Goal: Communication & Community: Connect with others

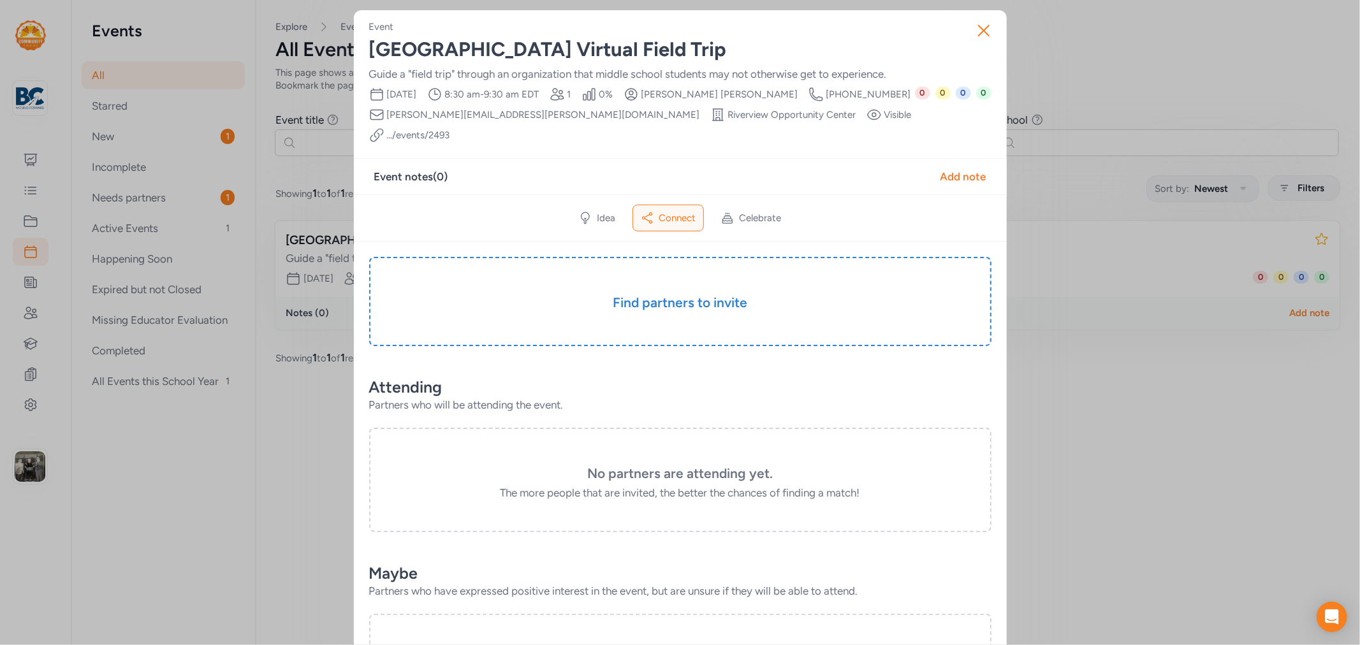
click at [603, 55] on div "[GEOGRAPHIC_DATA] Virtual Field Trip" at bounding box center [680, 49] width 622 height 23
click at [587, 50] on div "[GEOGRAPHIC_DATA] Virtual Field Trip" at bounding box center [680, 49] width 622 height 23
click at [576, 47] on div "[GEOGRAPHIC_DATA] Virtual Field Trip" at bounding box center [680, 49] width 622 height 23
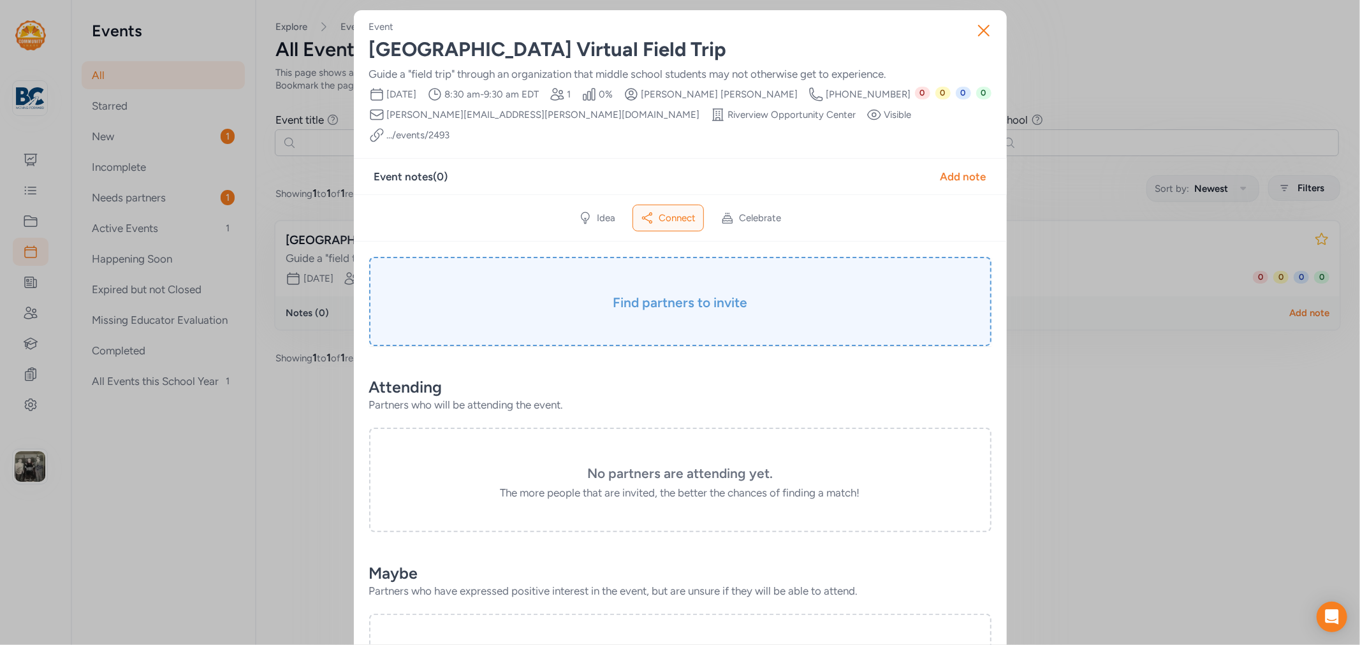
click at [659, 294] on h3 "Find partners to invite" at bounding box center [680, 303] width 559 height 18
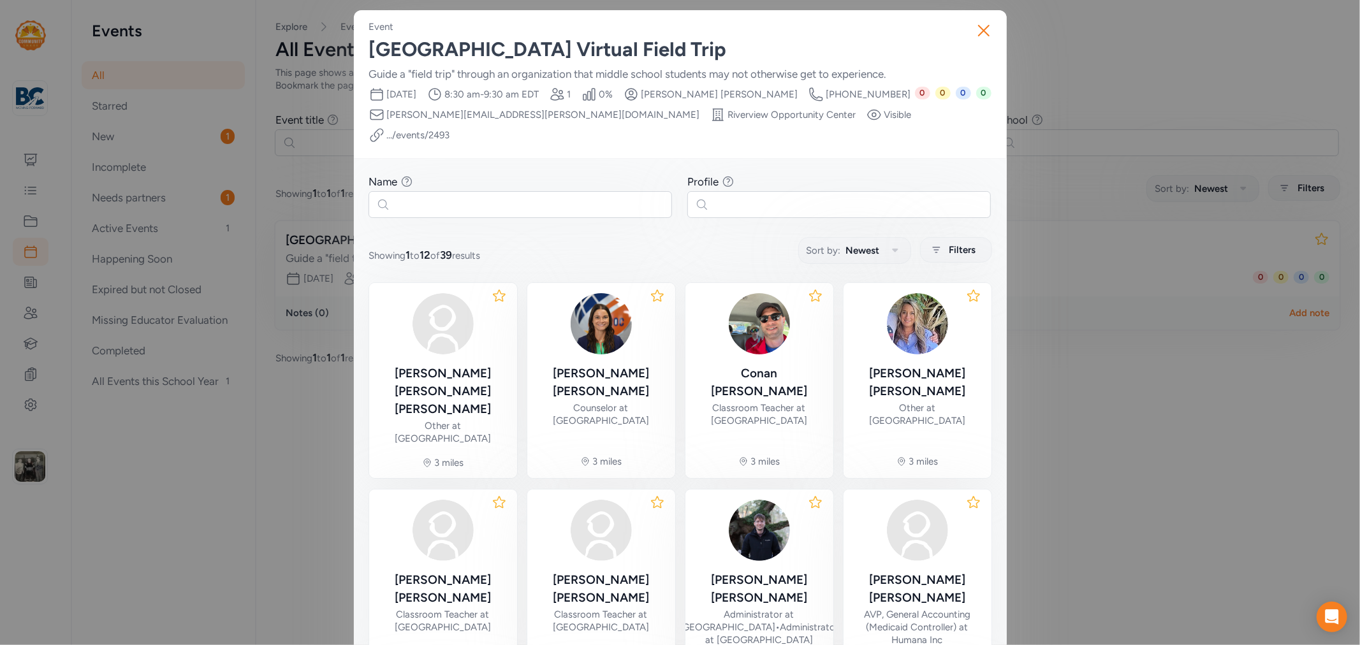
scroll to position [263, 0]
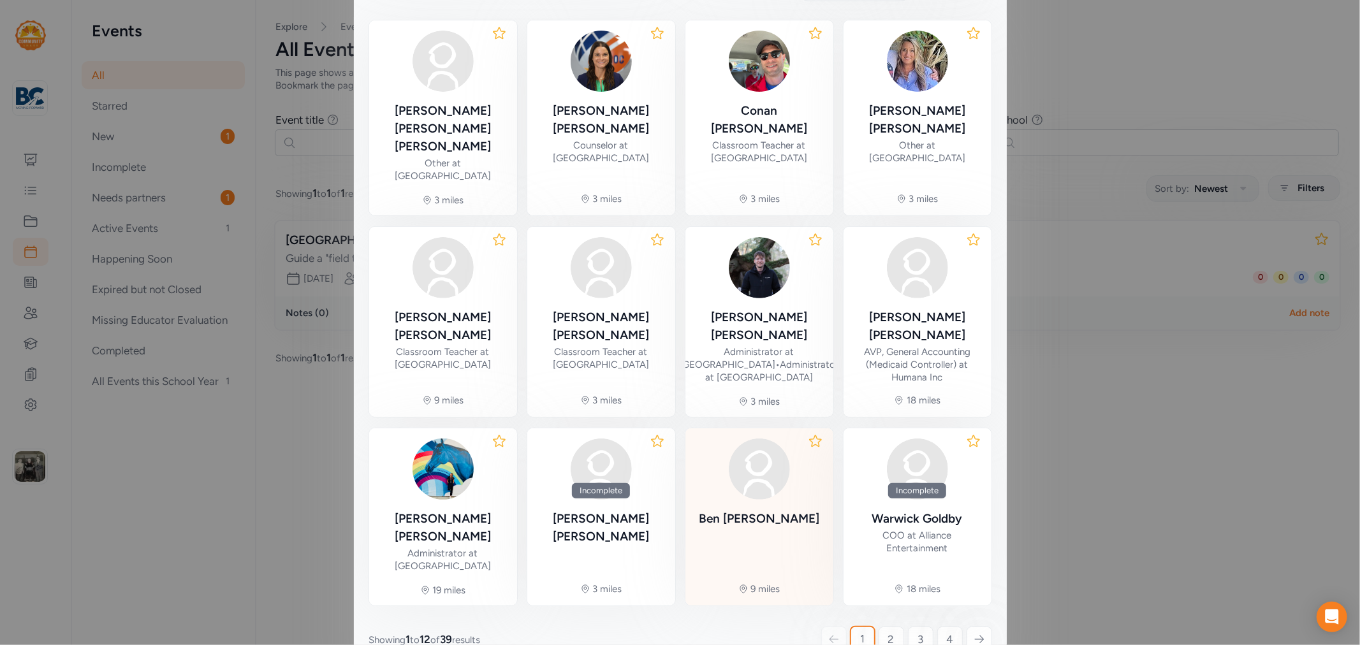
click at [775, 510] on div "[PERSON_NAME]" at bounding box center [759, 519] width 121 height 18
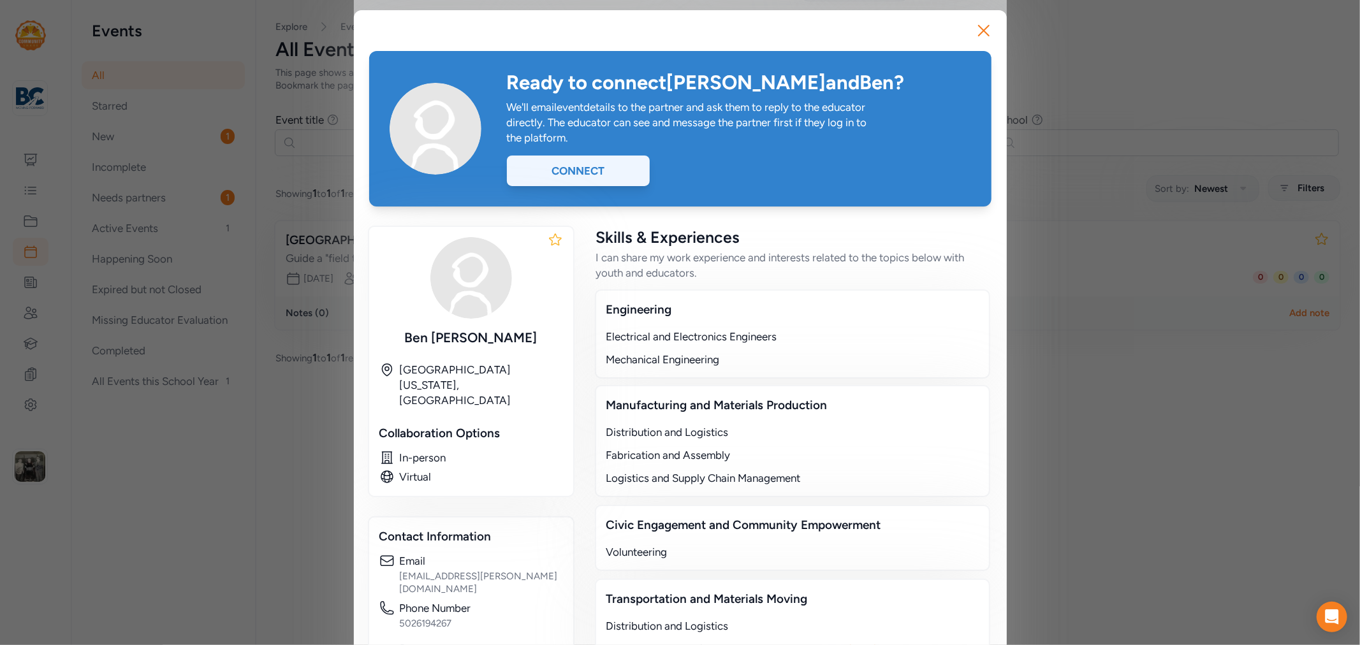
click at [612, 177] on div "Connect" at bounding box center [578, 171] width 143 height 31
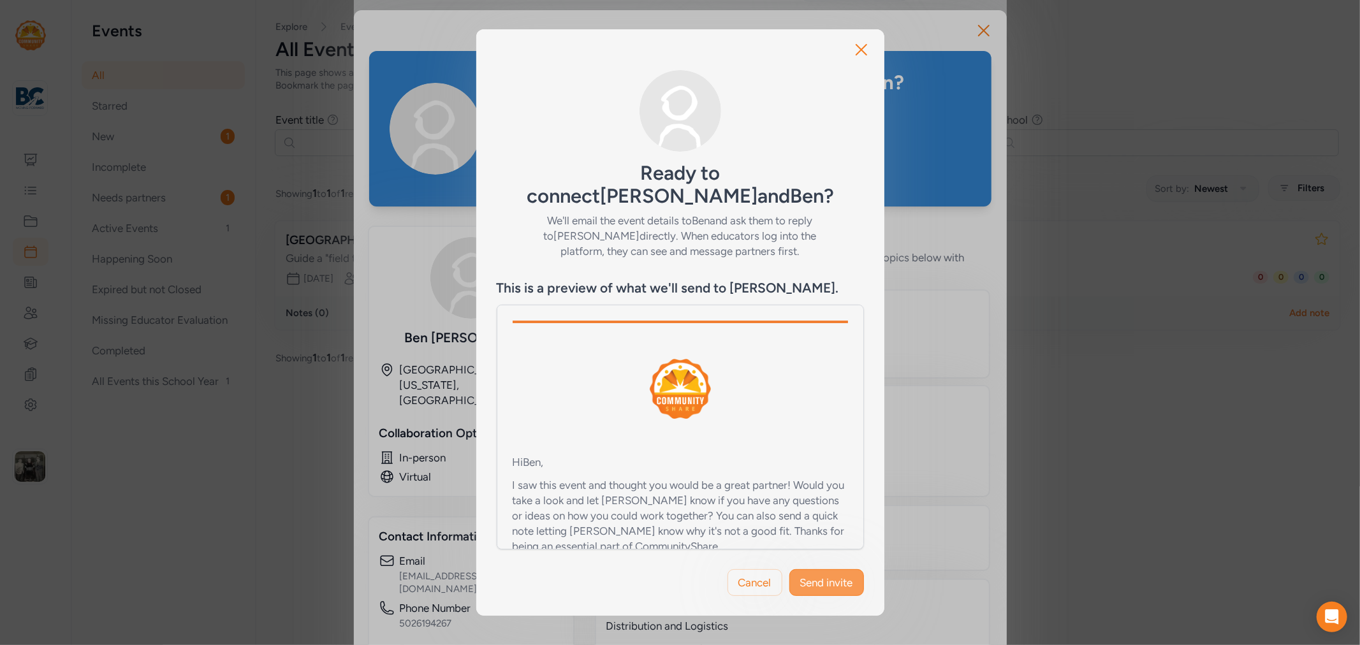
click at [827, 569] on button "Send invite" at bounding box center [826, 582] width 75 height 27
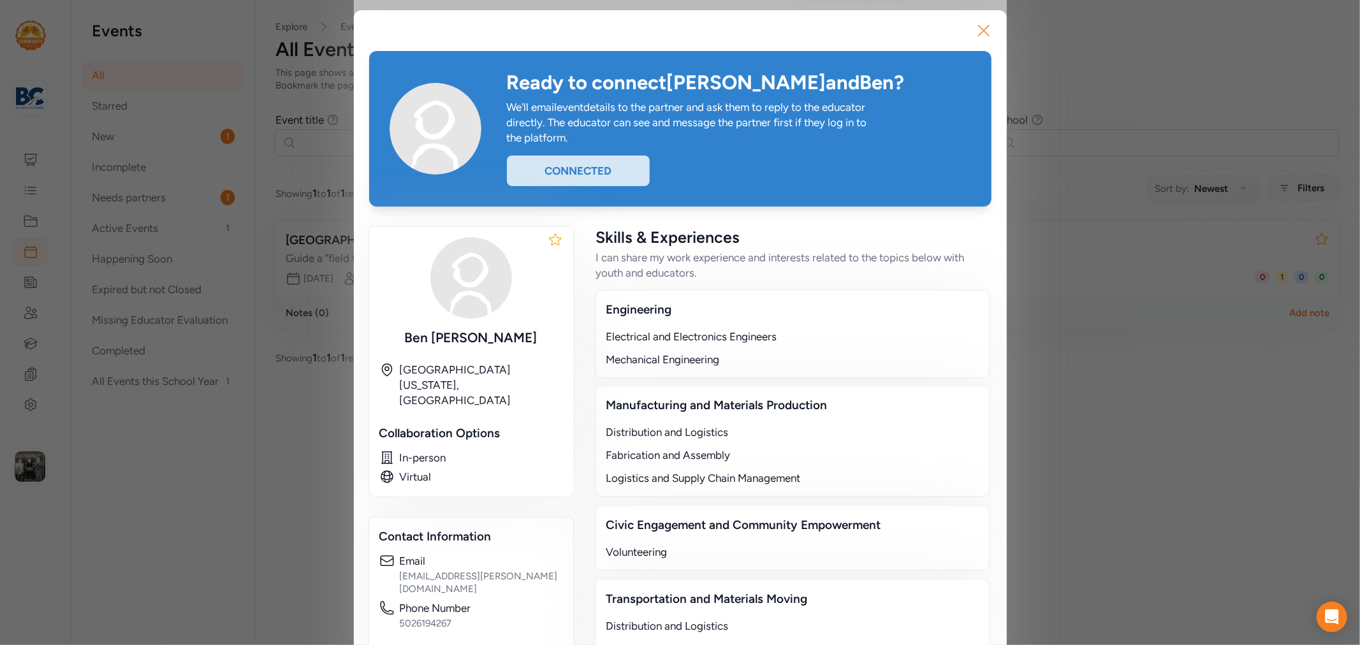
click at [974, 26] on icon "button" at bounding box center [984, 30] width 20 height 20
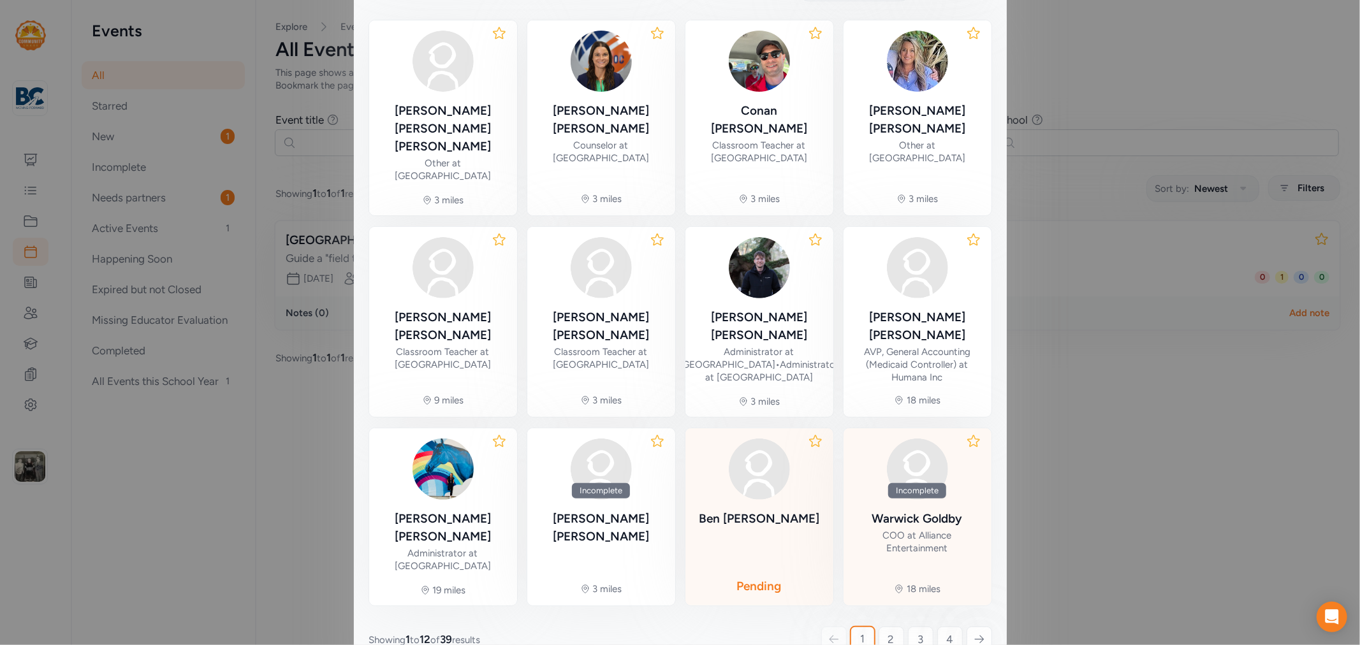
click at [909, 529] on div "COO at Alliance Entertainment" at bounding box center [918, 542] width 128 height 26
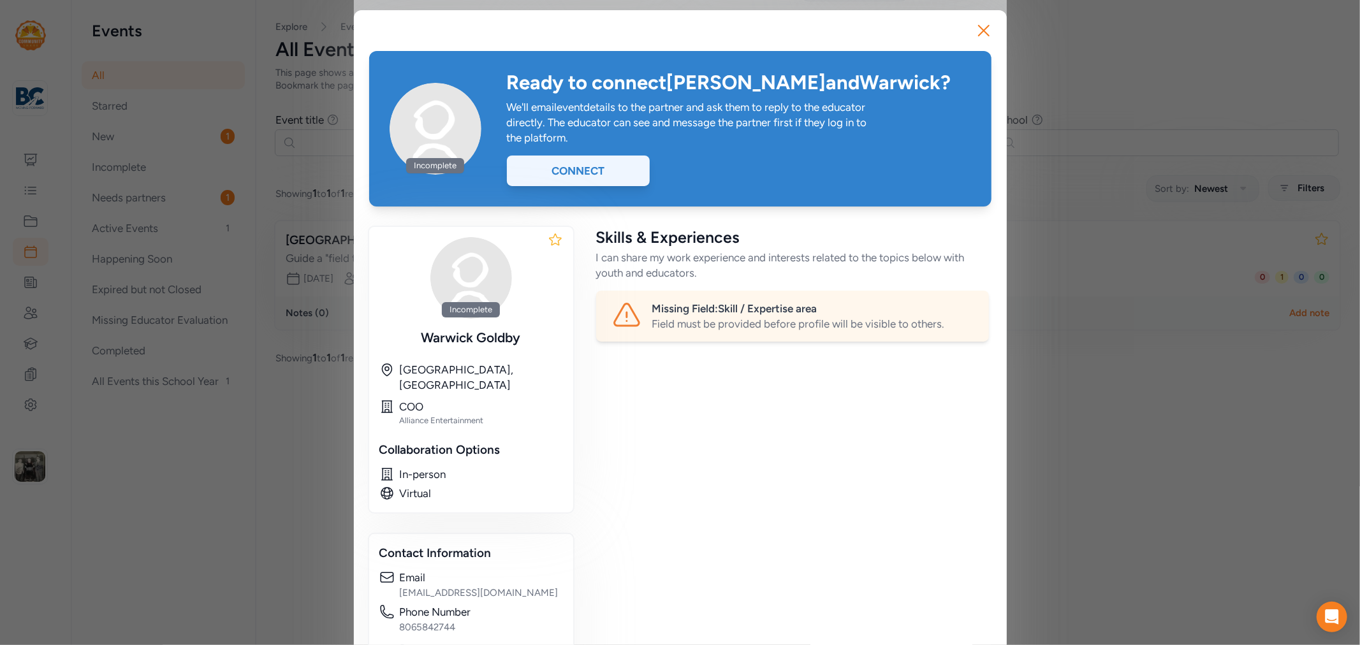
click at [603, 170] on div "Connect" at bounding box center [578, 171] width 143 height 31
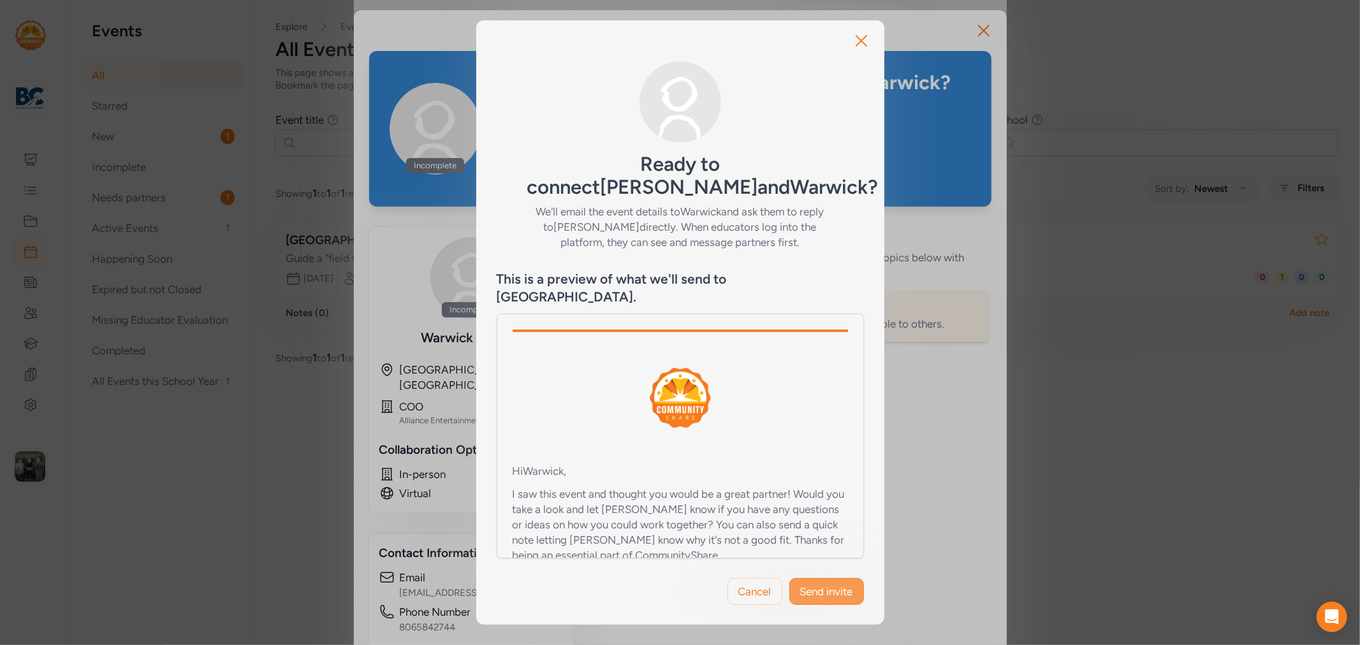
click at [805, 587] on span "Send invite" at bounding box center [826, 591] width 53 height 15
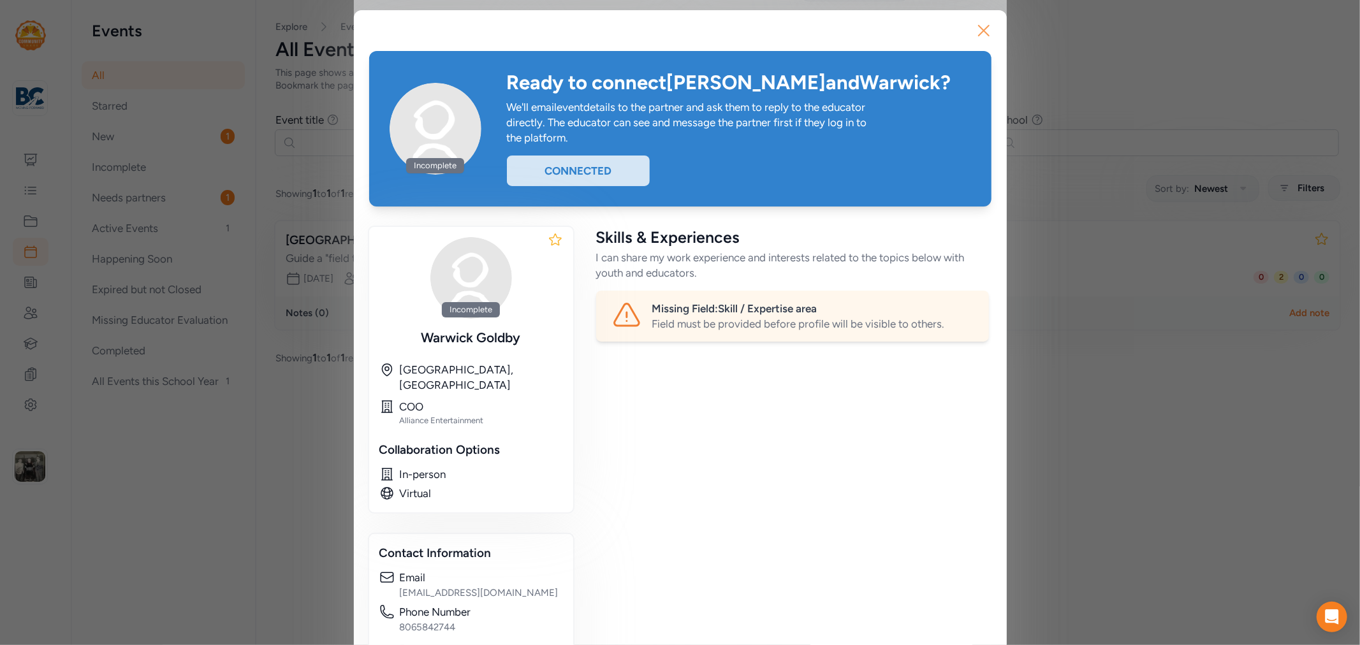
click at [979, 28] on icon "button" at bounding box center [984, 31] width 10 height 10
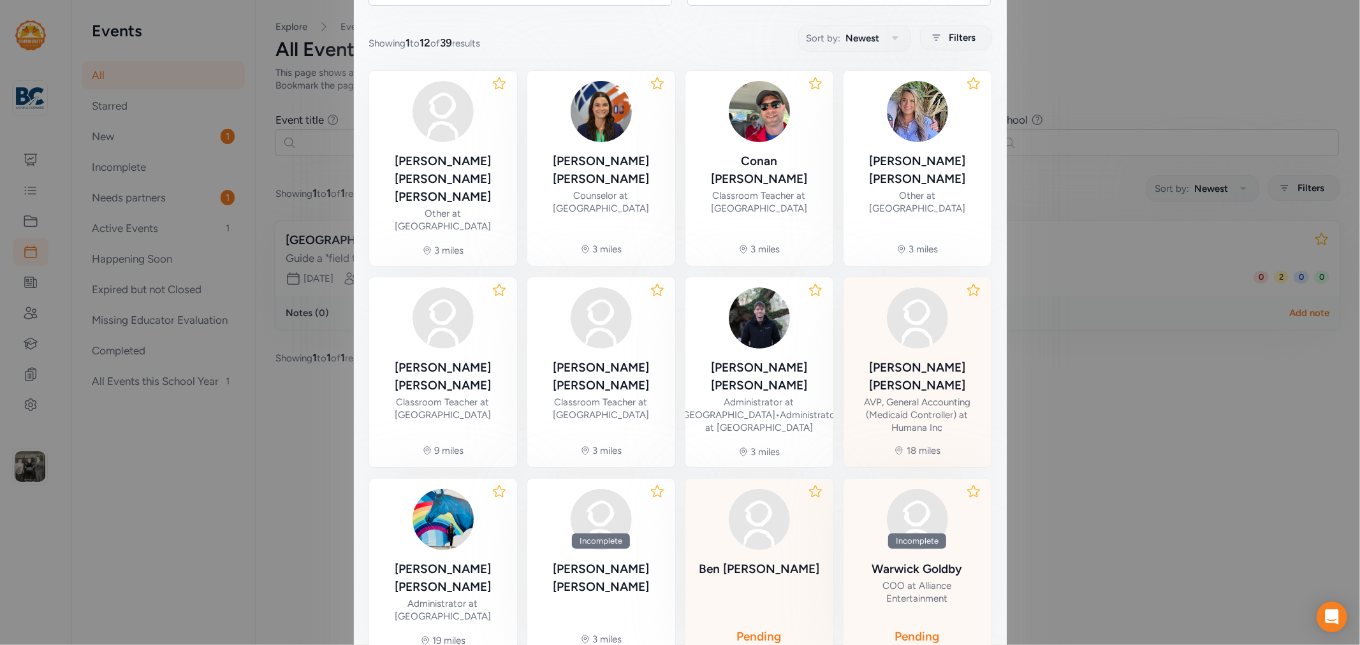
scroll to position [267, 0]
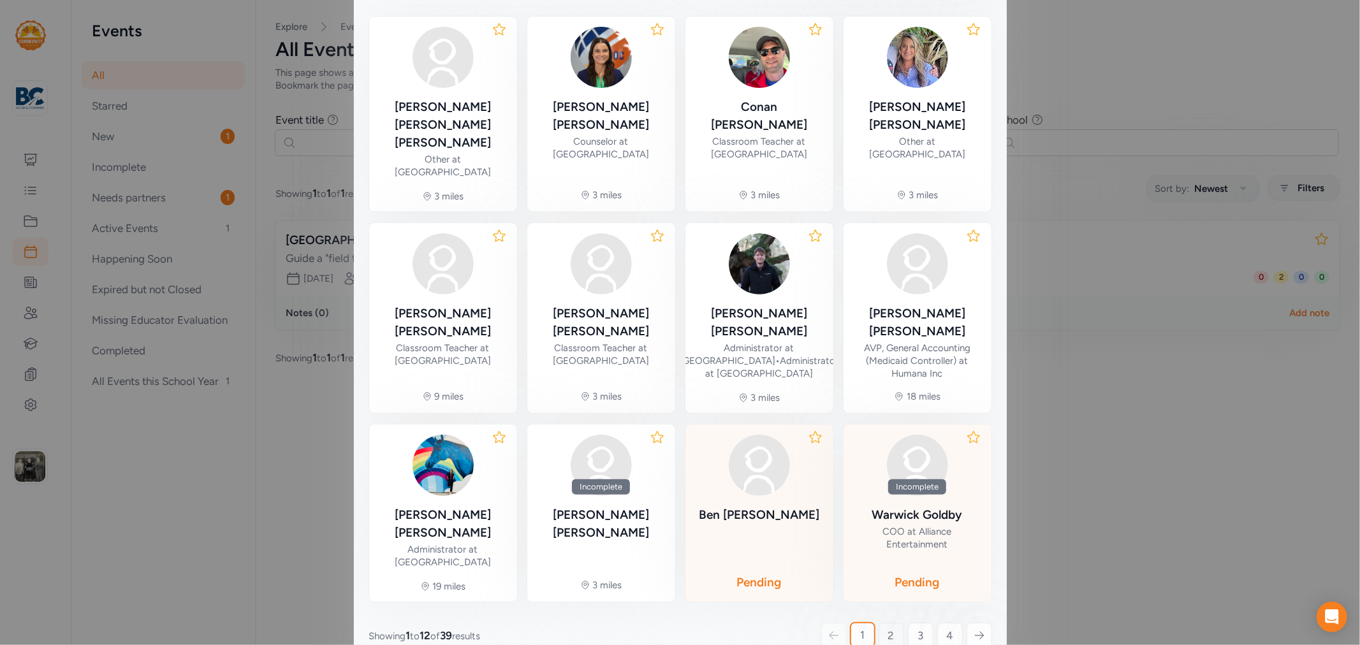
click at [888, 628] on span "2" at bounding box center [891, 635] width 6 height 15
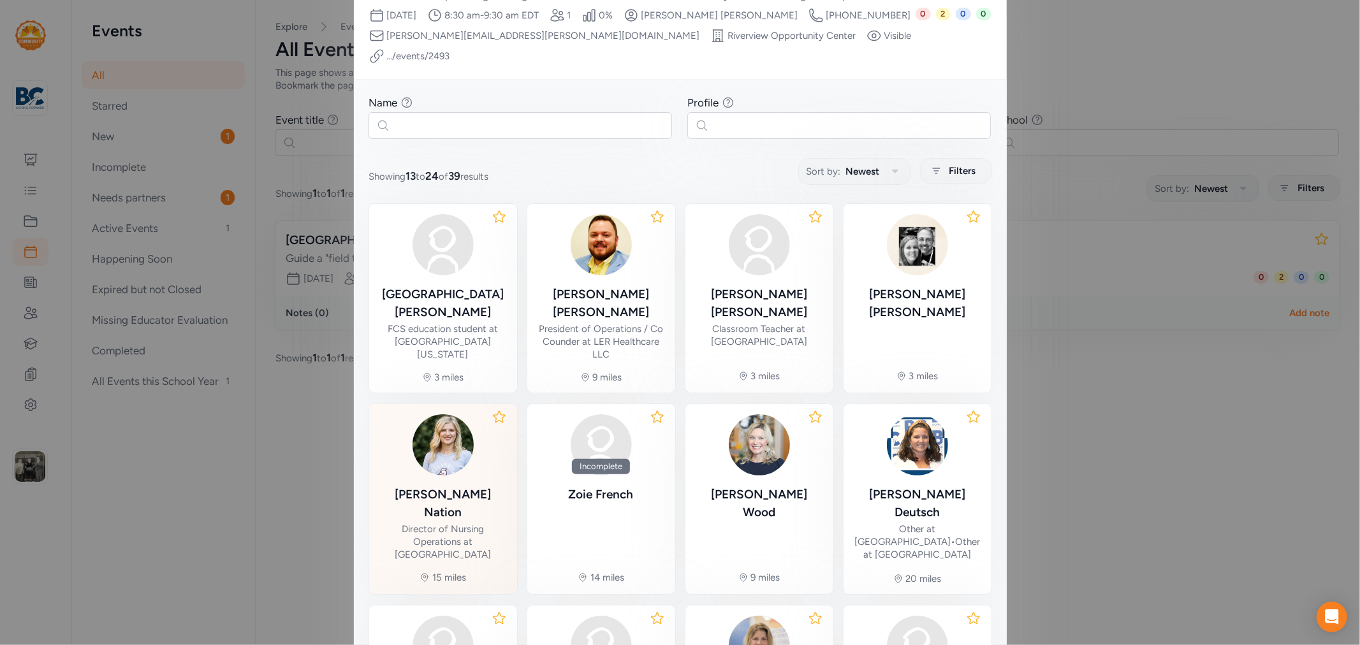
click at [448, 523] on div "Director of Nursing Operations at [GEOGRAPHIC_DATA]" at bounding box center [443, 542] width 128 height 38
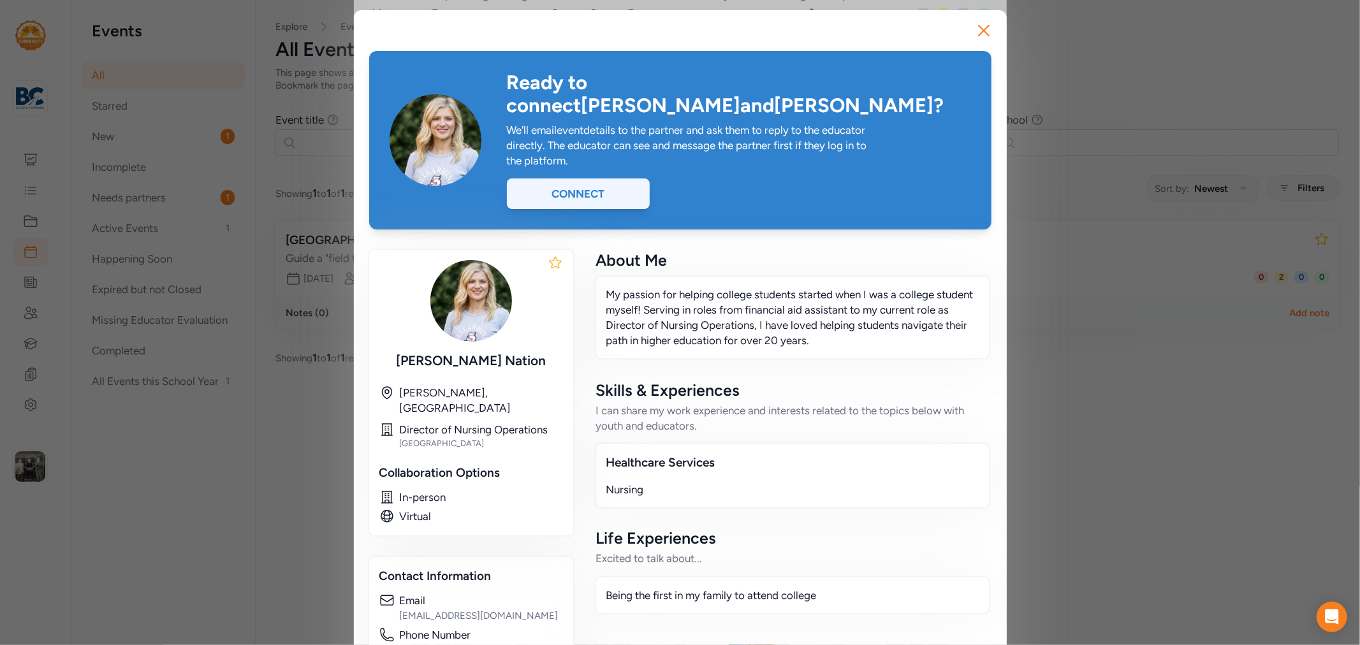
click at [620, 179] on div "Connect" at bounding box center [578, 194] width 143 height 31
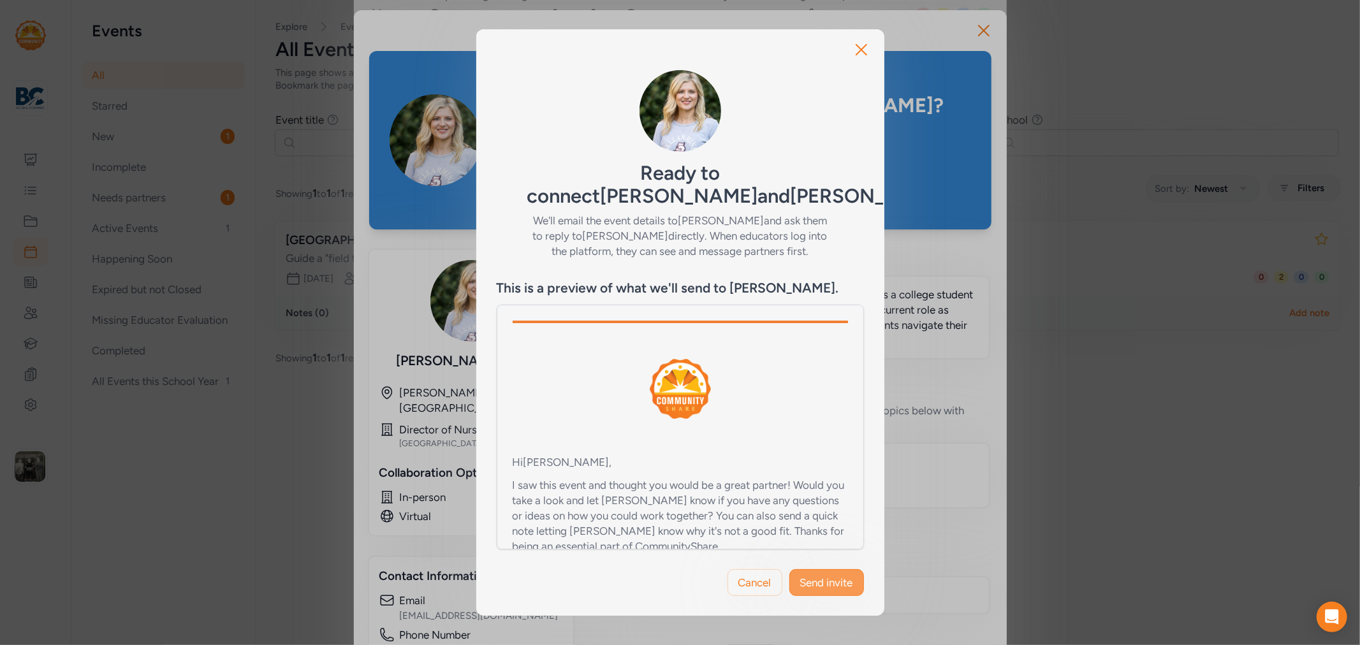
click at [819, 569] on button "Send invite" at bounding box center [826, 582] width 75 height 27
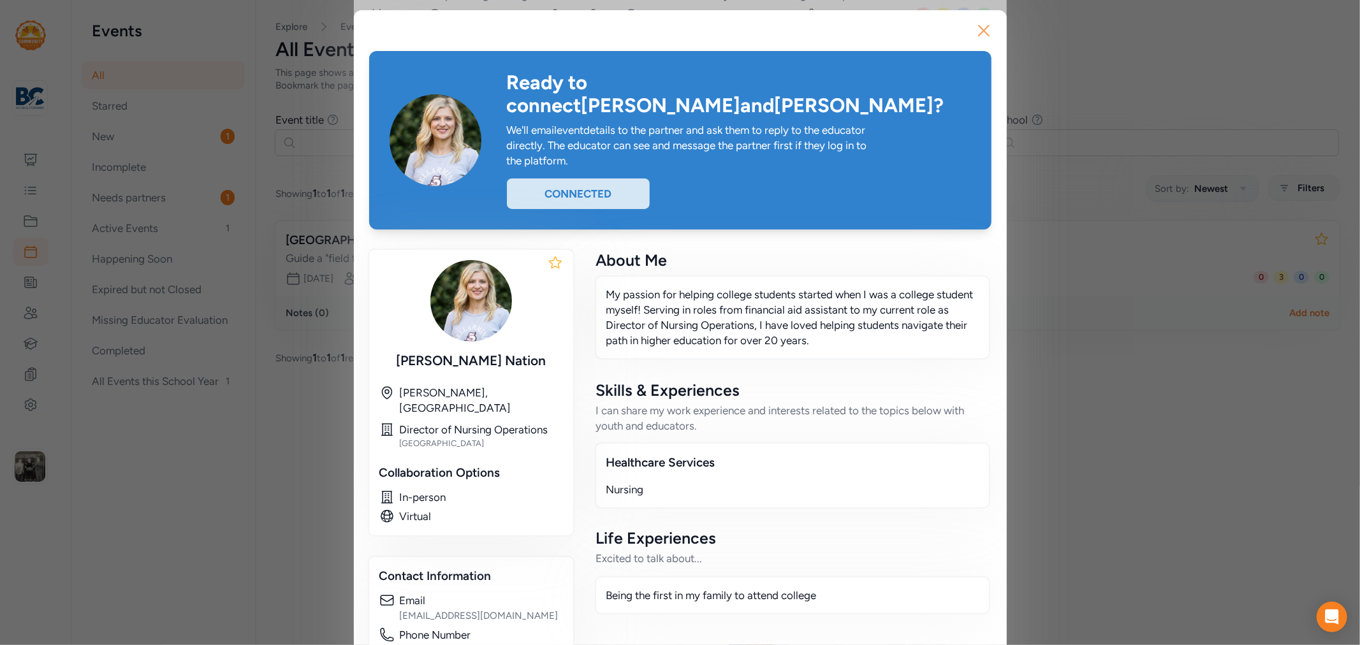
click at [979, 27] on icon "button" at bounding box center [984, 30] width 20 height 20
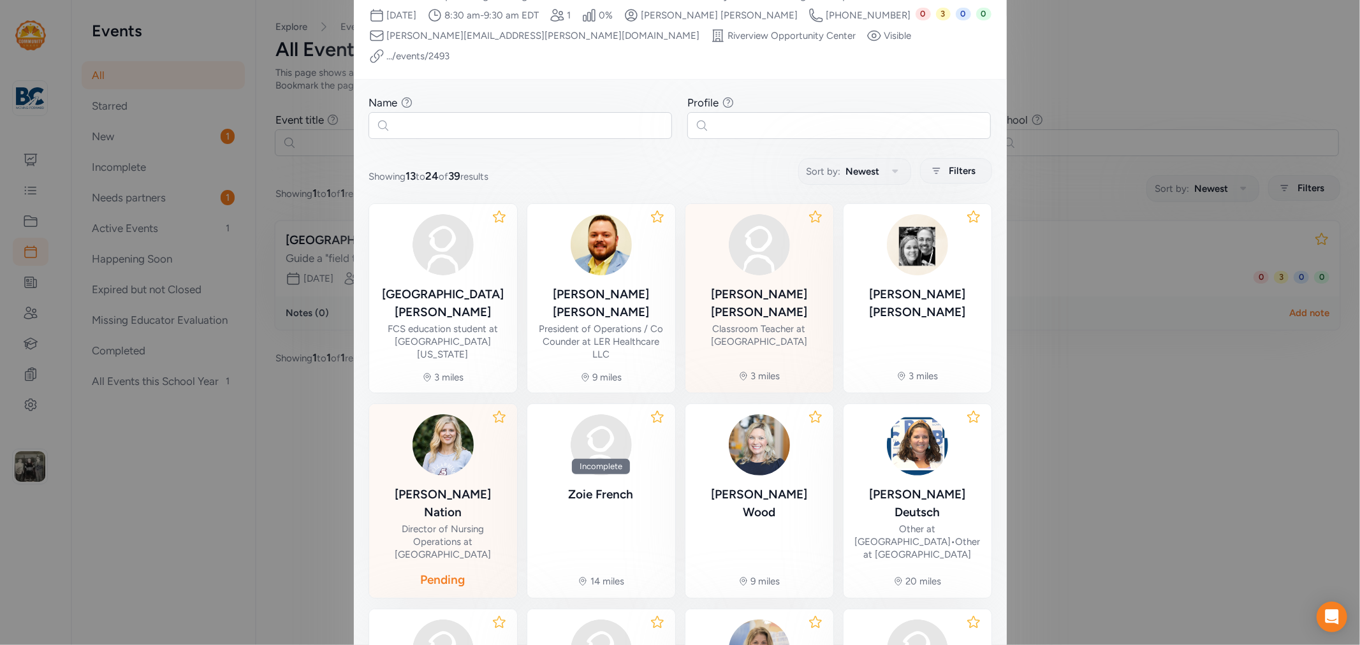
scroll to position [221, 0]
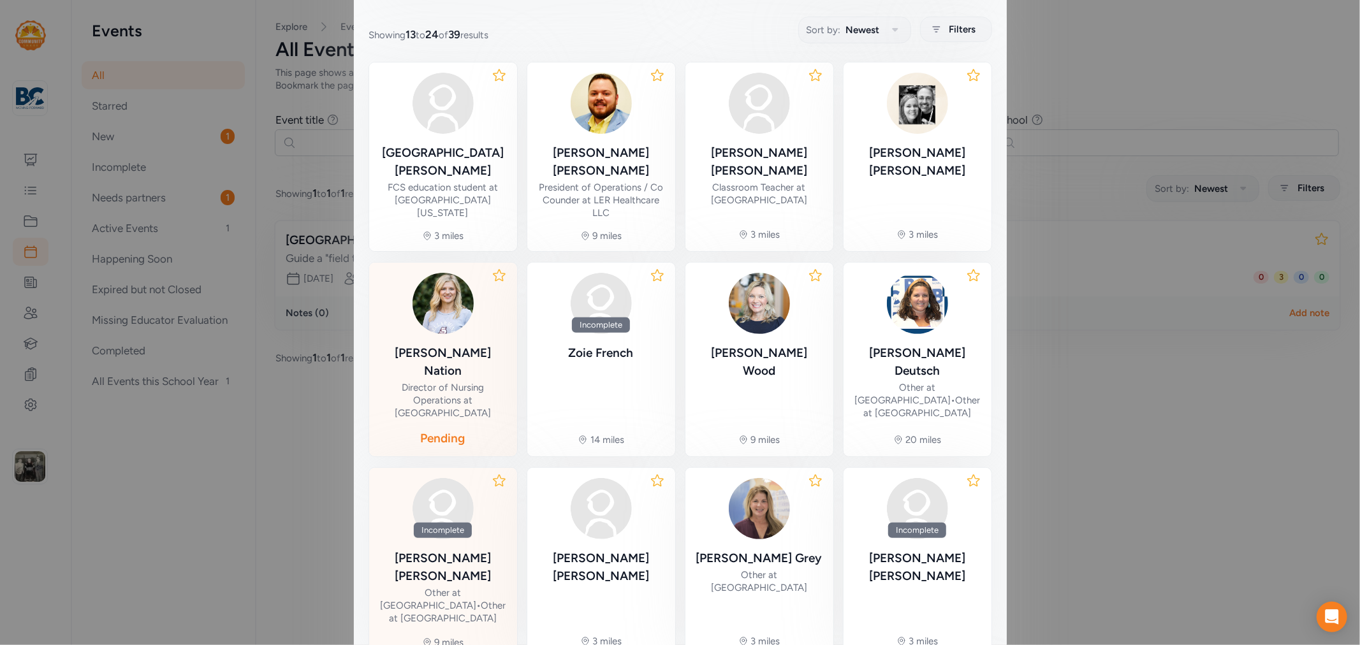
click at [454, 492] on div "Incomplete [PERSON_NAME] Other at [GEOGRAPHIC_DATA] • Other at [GEOGRAPHIC_DATA]" at bounding box center [443, 552] width 128 height 148
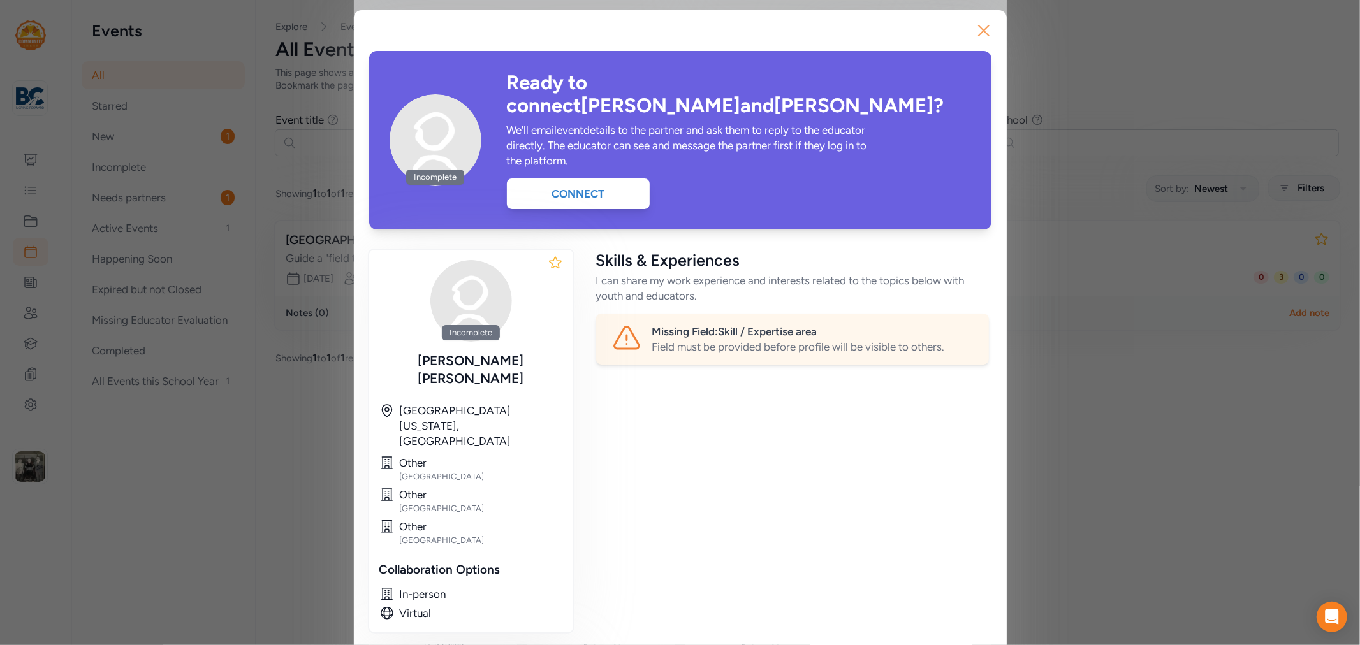
click at [974, 29] on icon "button" at bounding box center [984, 30] width 20 height 20
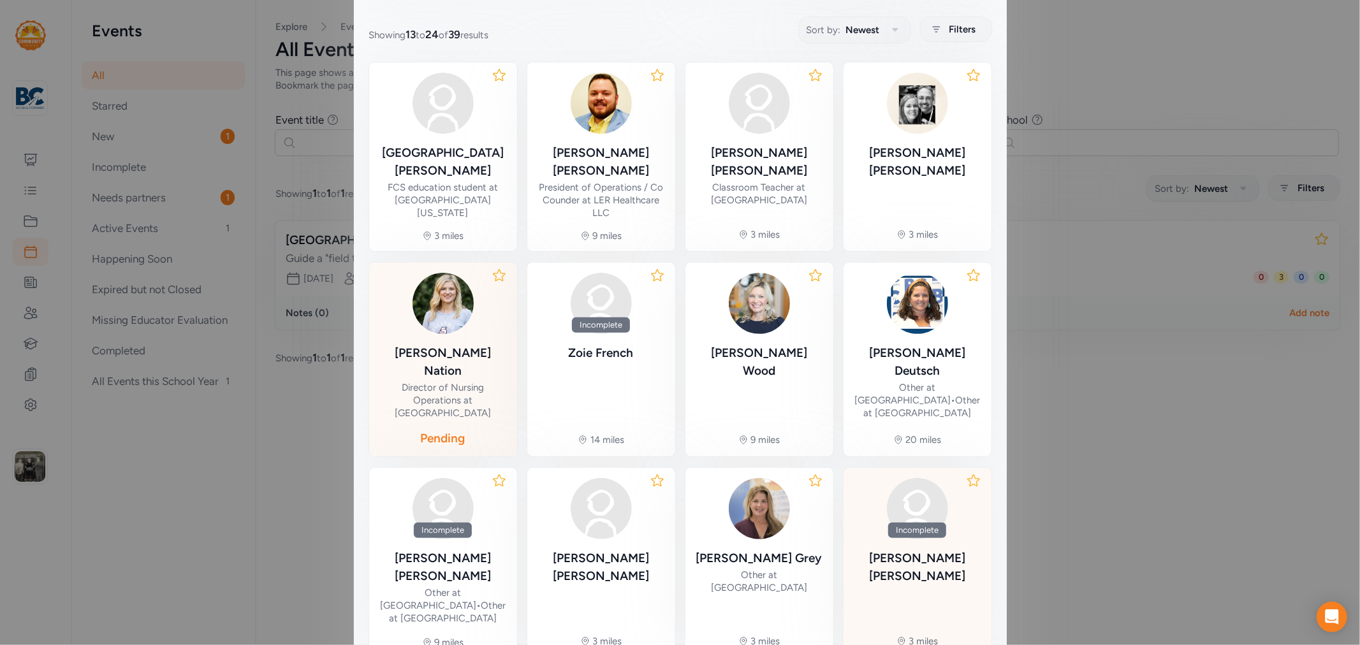
scroll to position [265, 0]
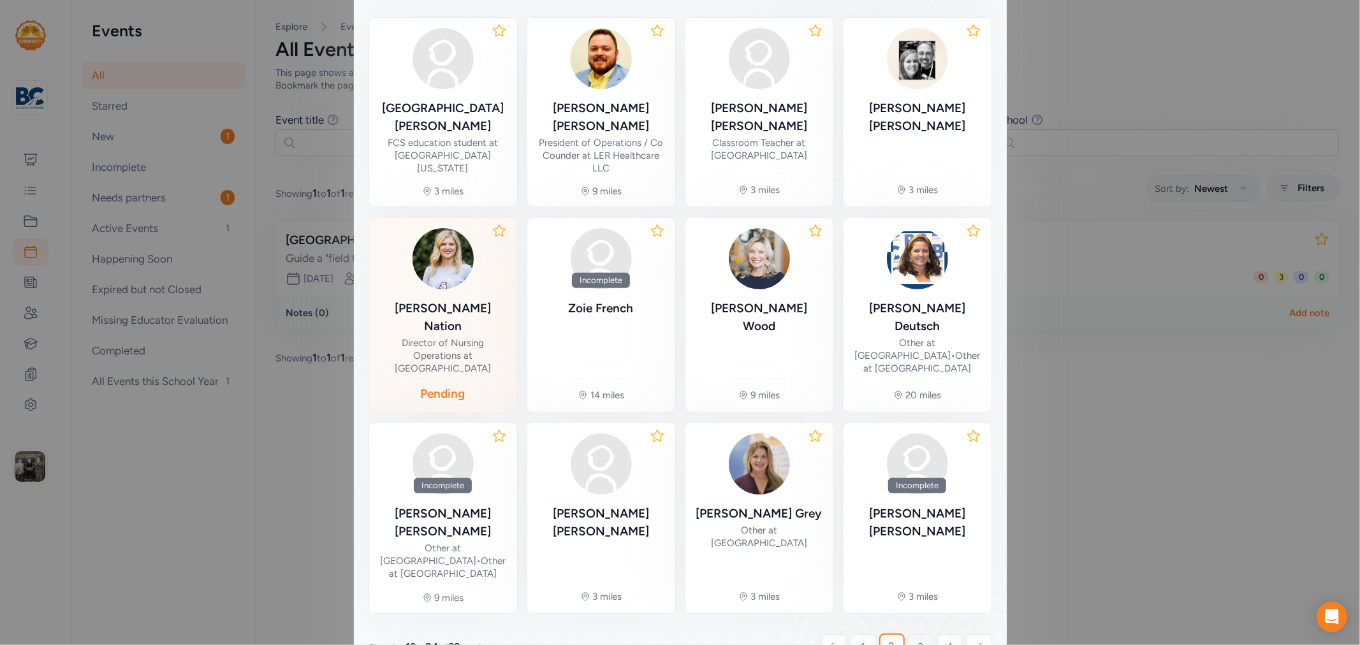
click at [920, 635] on link "3" at bounding box center [921, 648] width 26 height 26
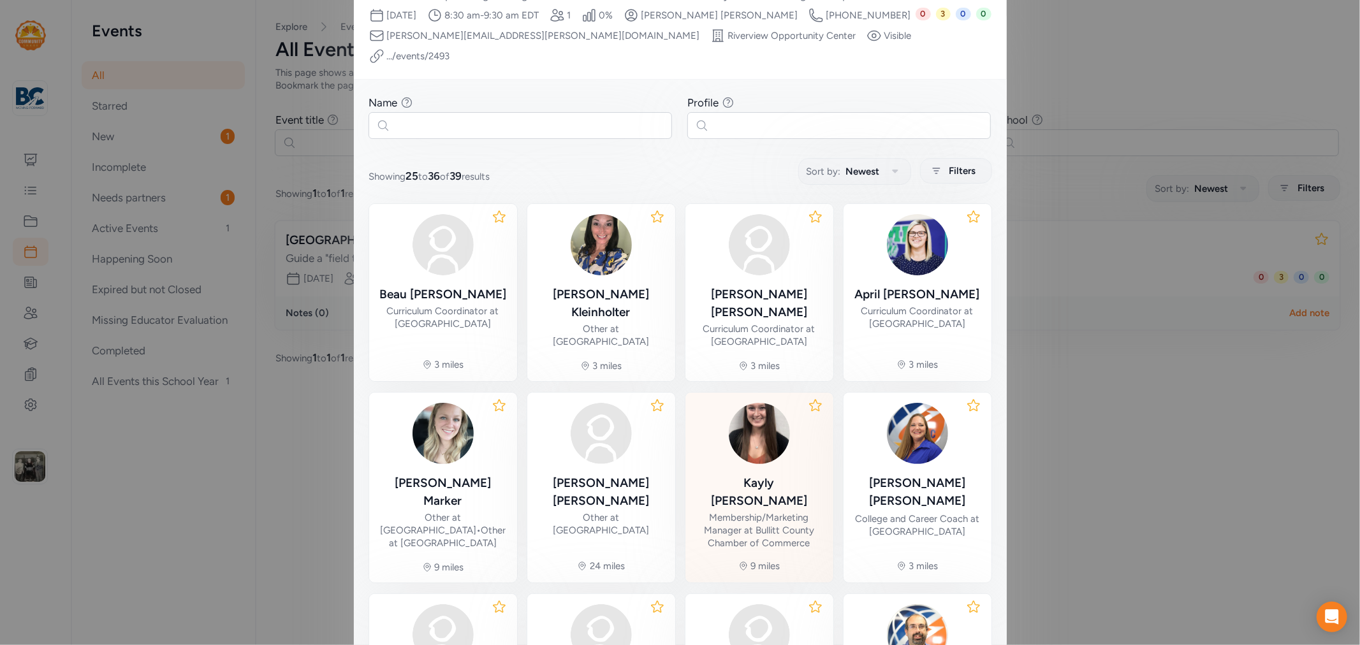
click at [779, 474] on div "[PERSON_NAME]" at bounding box center [760, 492] width 128 height 36
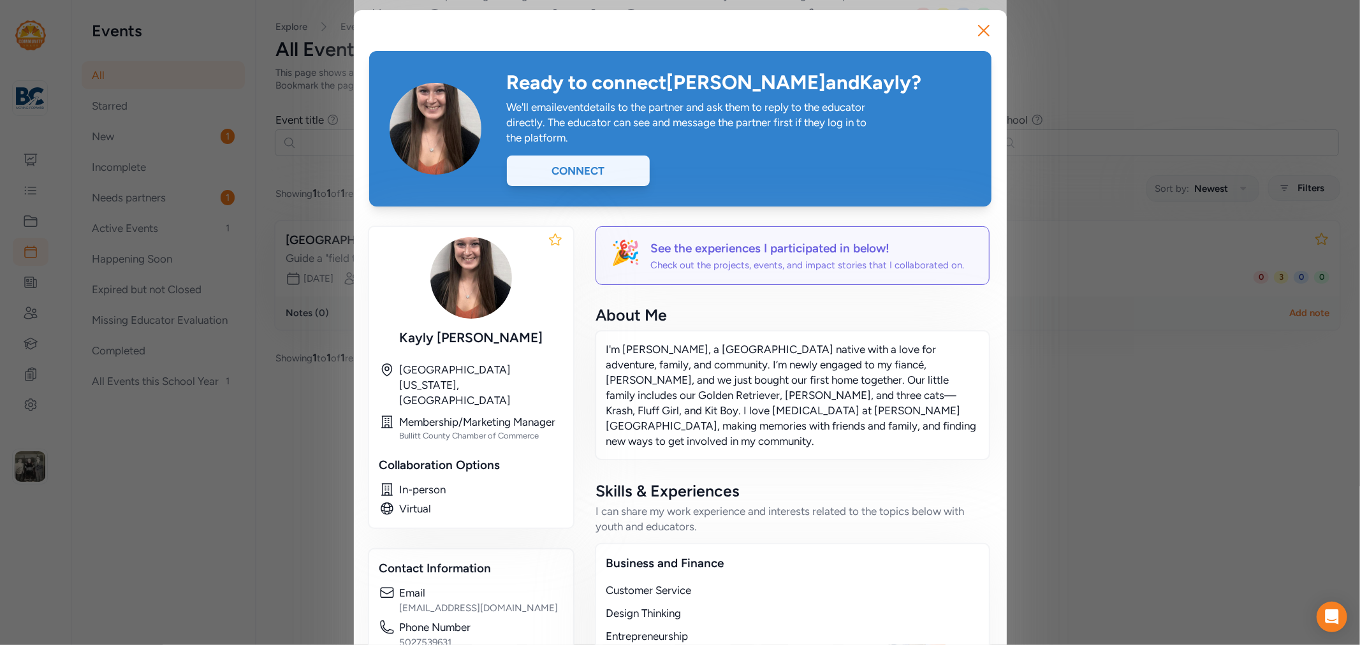
click at [624, 173] on div "Connect" at bounding box center [578, 171] width 143 height 31
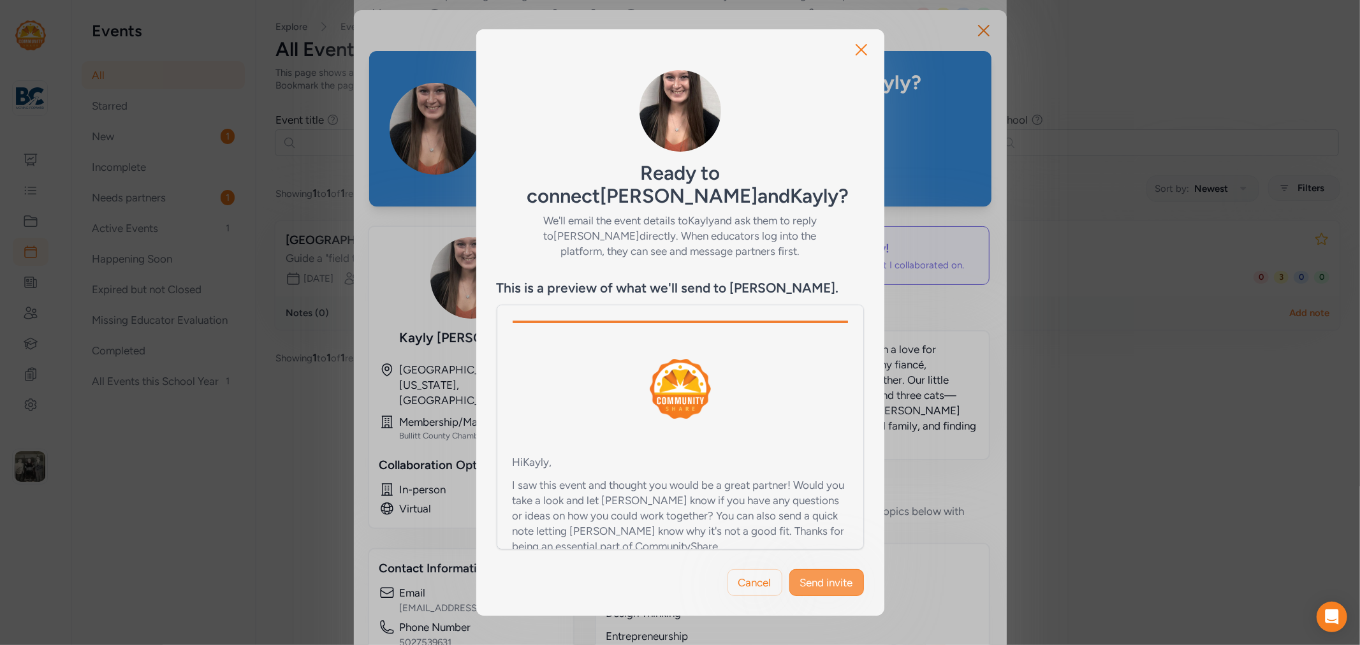
click at [839, 575] on span "Send invite" at bounding box center [826, 582] width 53 height 15
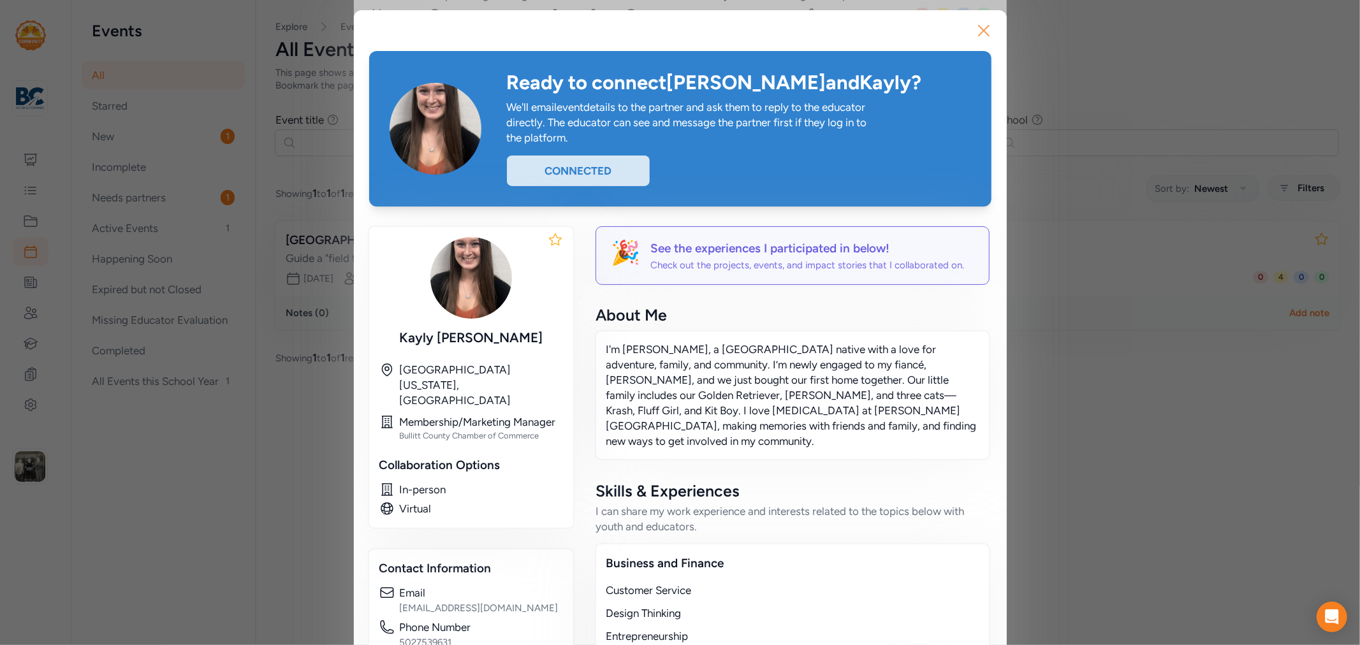
click at [985, 29] on icon "button" at bounding box center [984, 30] width 20 height 20
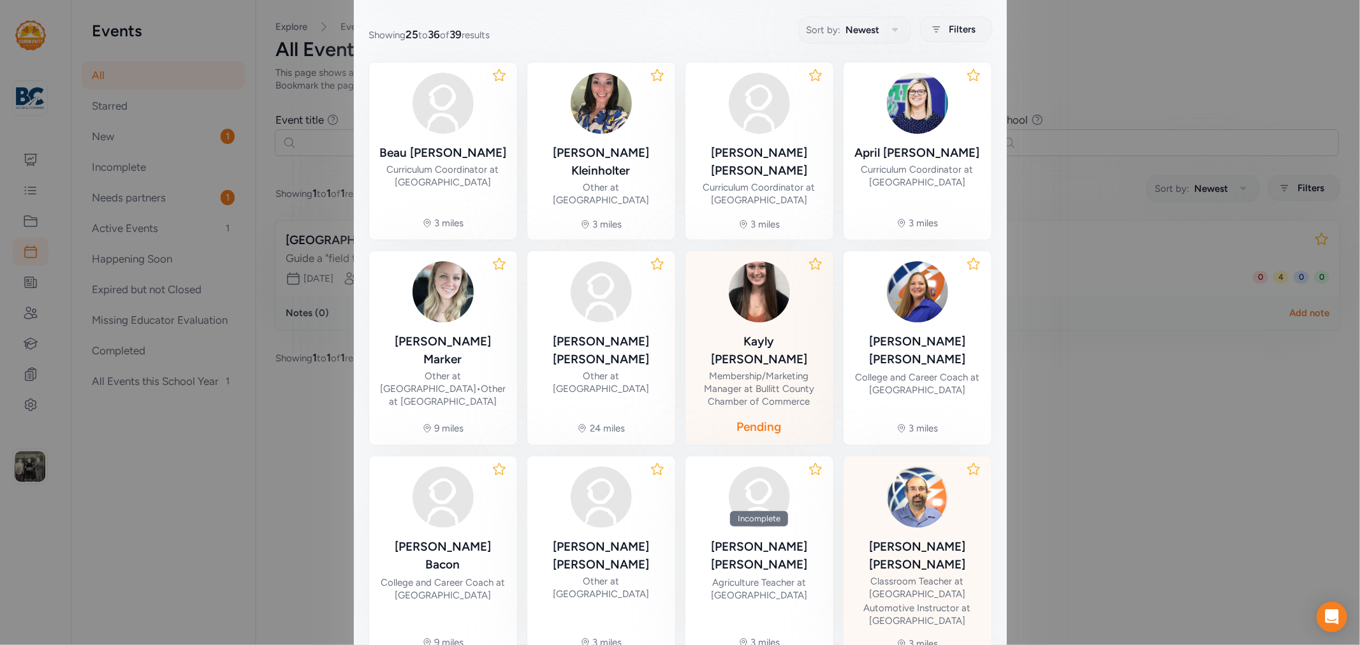
scroll to position [292, 0]
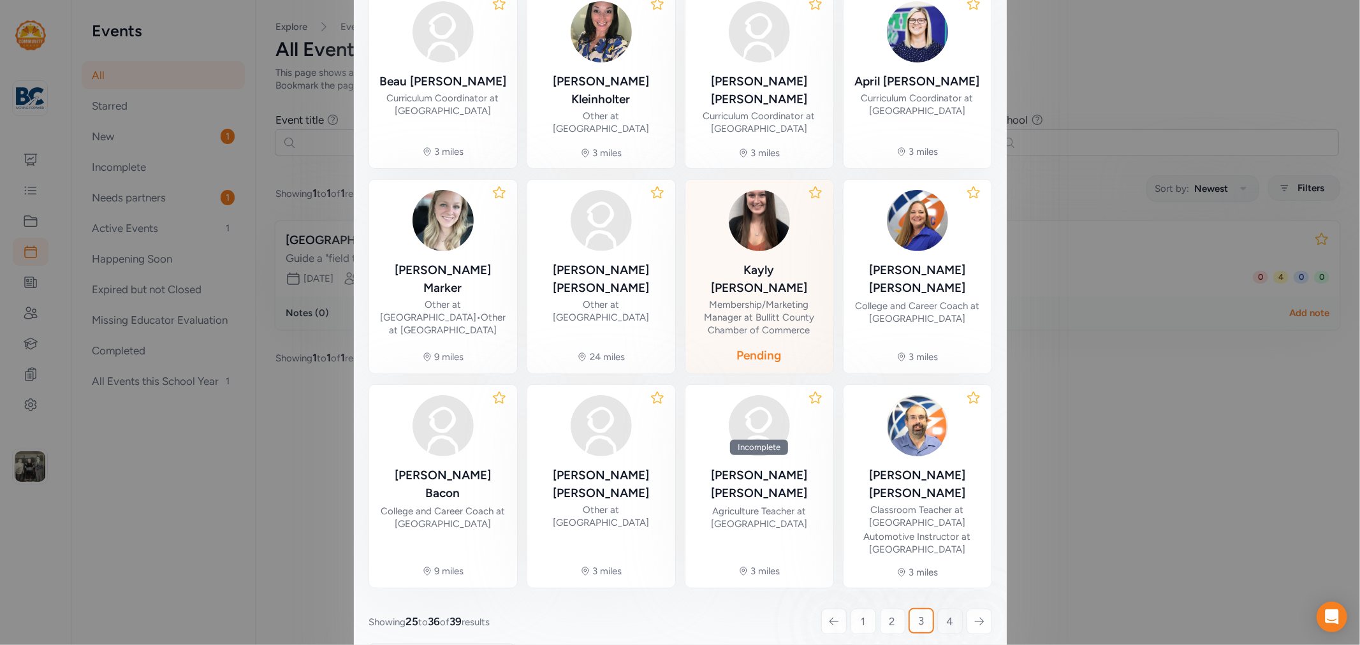
click at [940, 609] on link "4" at bounding box center [950, 622] width 26 height 26
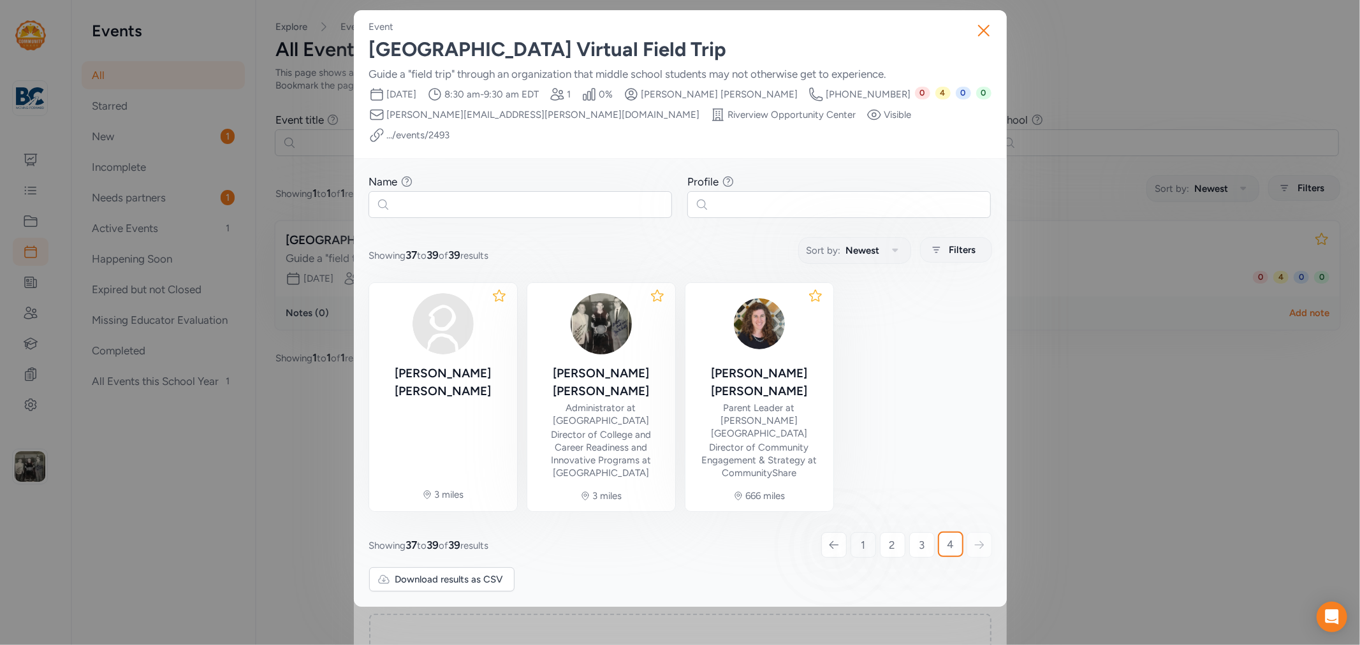
click at [855, 532] on link "1" at bounding box center [864, 545] width 26 height 26
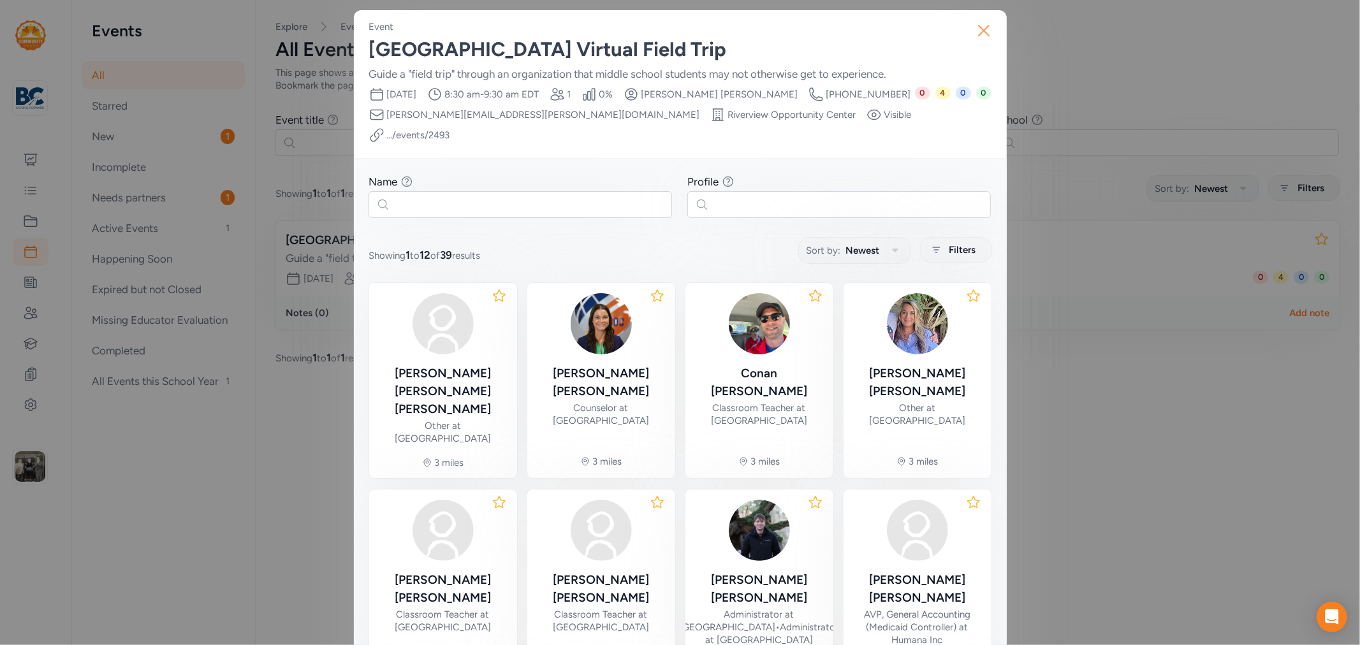
click at [980, 34] on icon "button" at bounding box center [984, 30] width 20 height 20
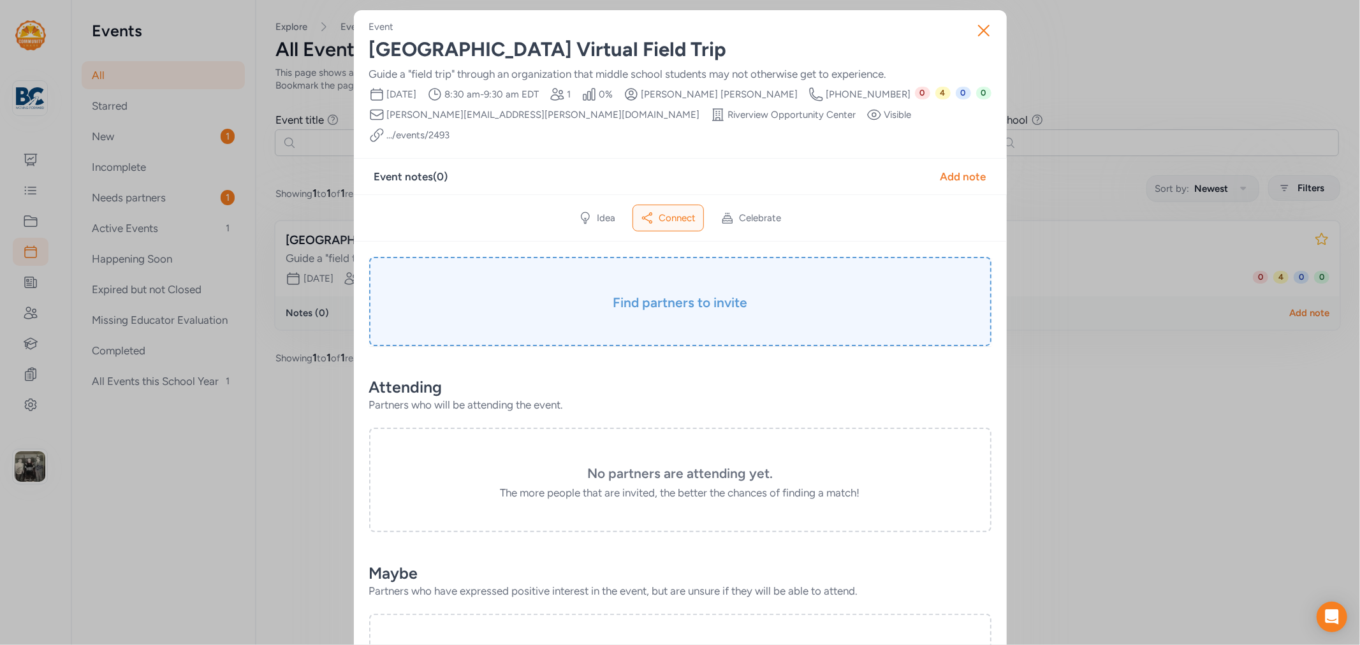
click at [749, 264] on div "Find partners to invite" at bounding box center [680, 301] width 622 height 89
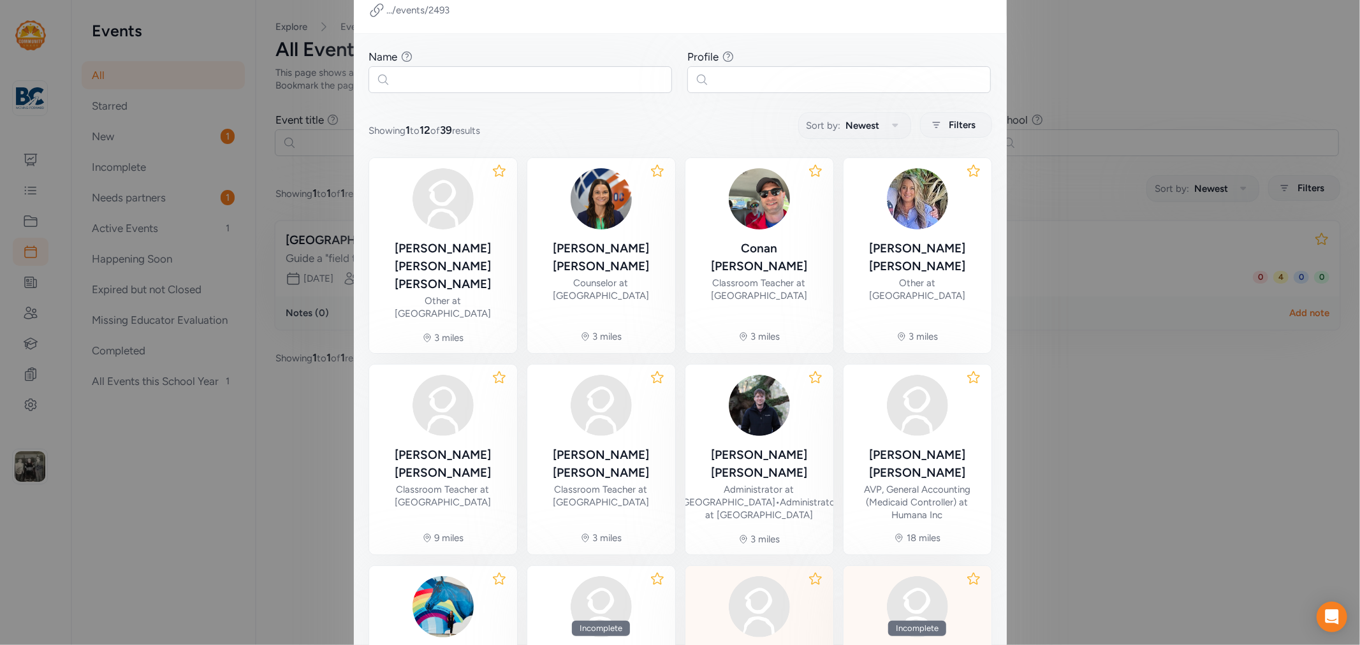
scroll to position [267, 0]
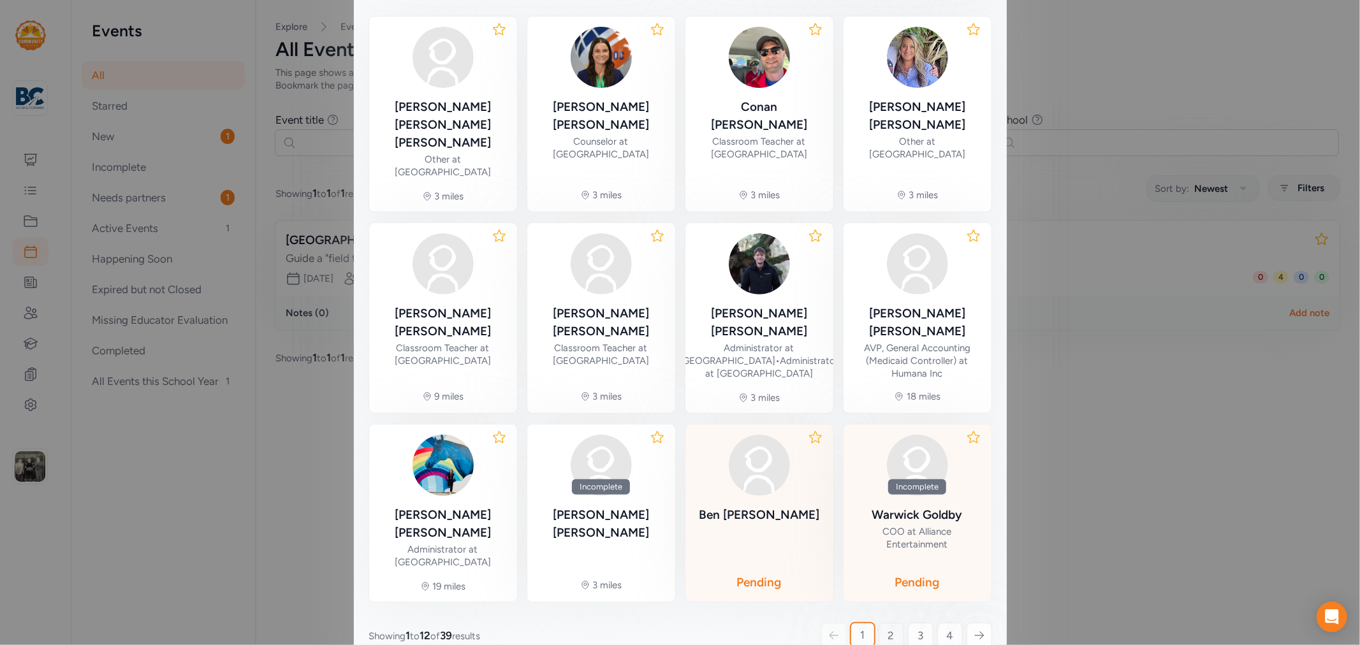
click at [879, 623] on link "2" at bounding box center [892, 636] width 26 height 26
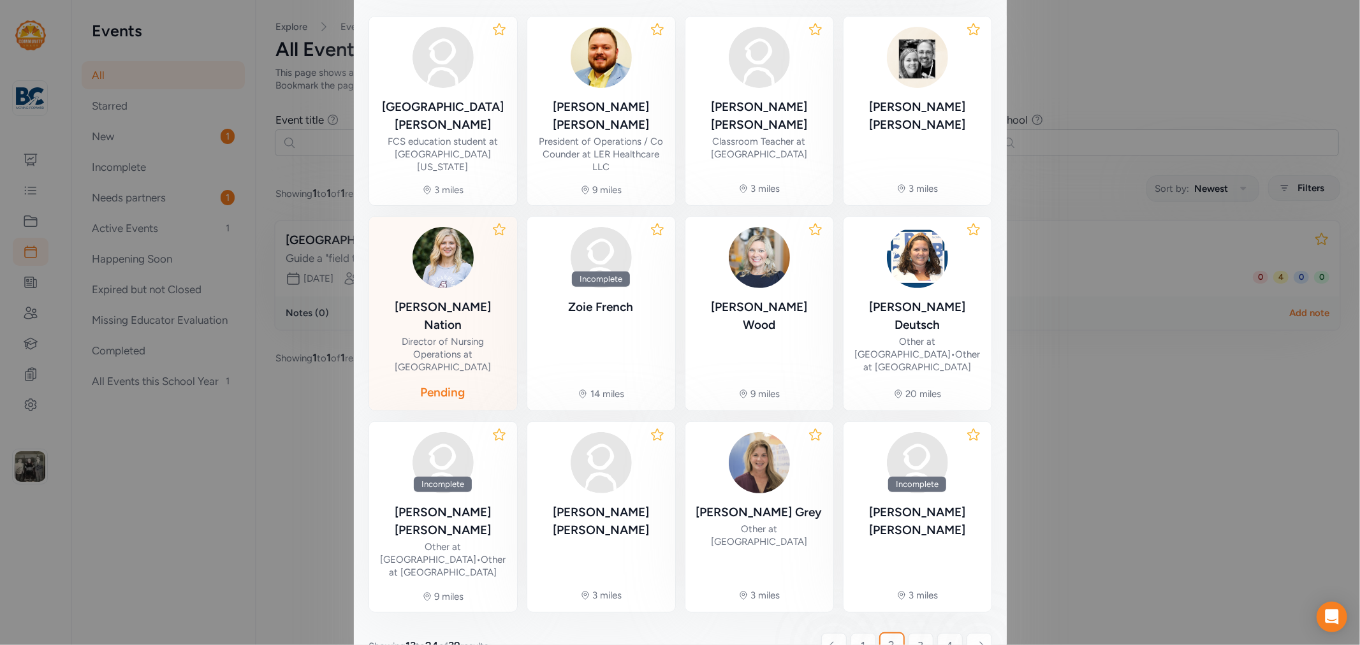
scroll to position [79, 0]
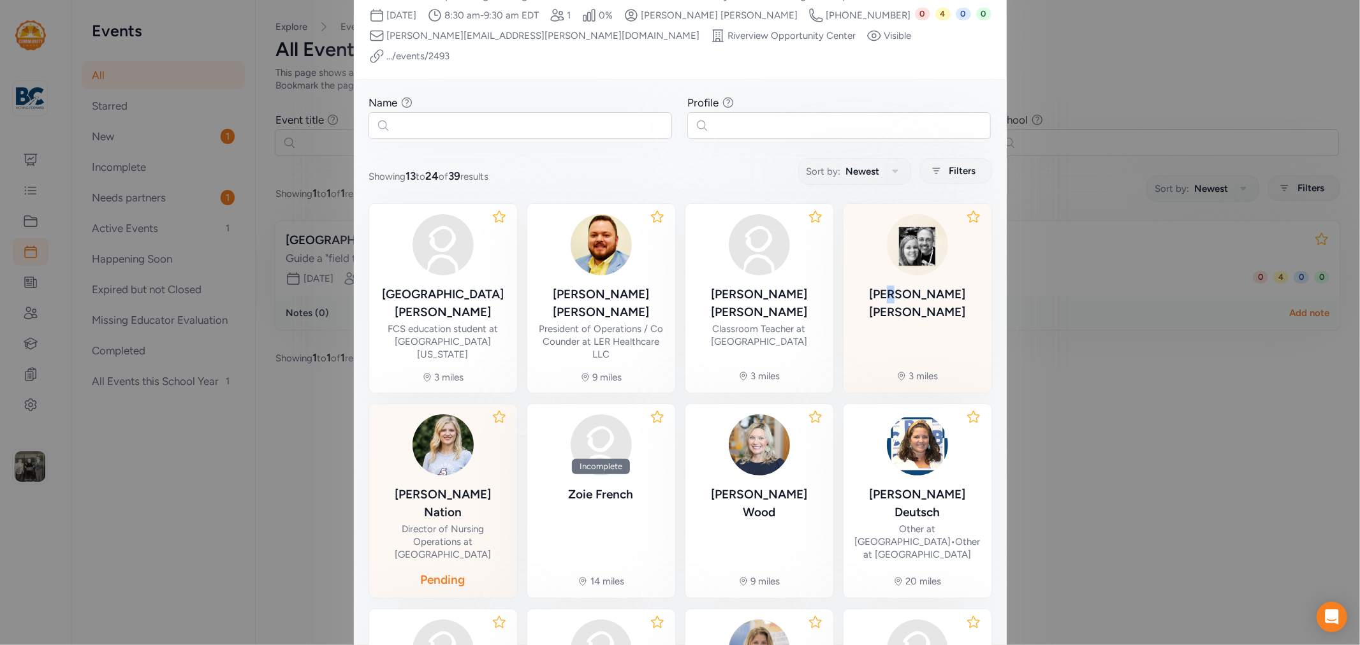
click at [896, 286] on div "[PERSON_NAME]" at bounding box center [918, 304] width 128 height 36
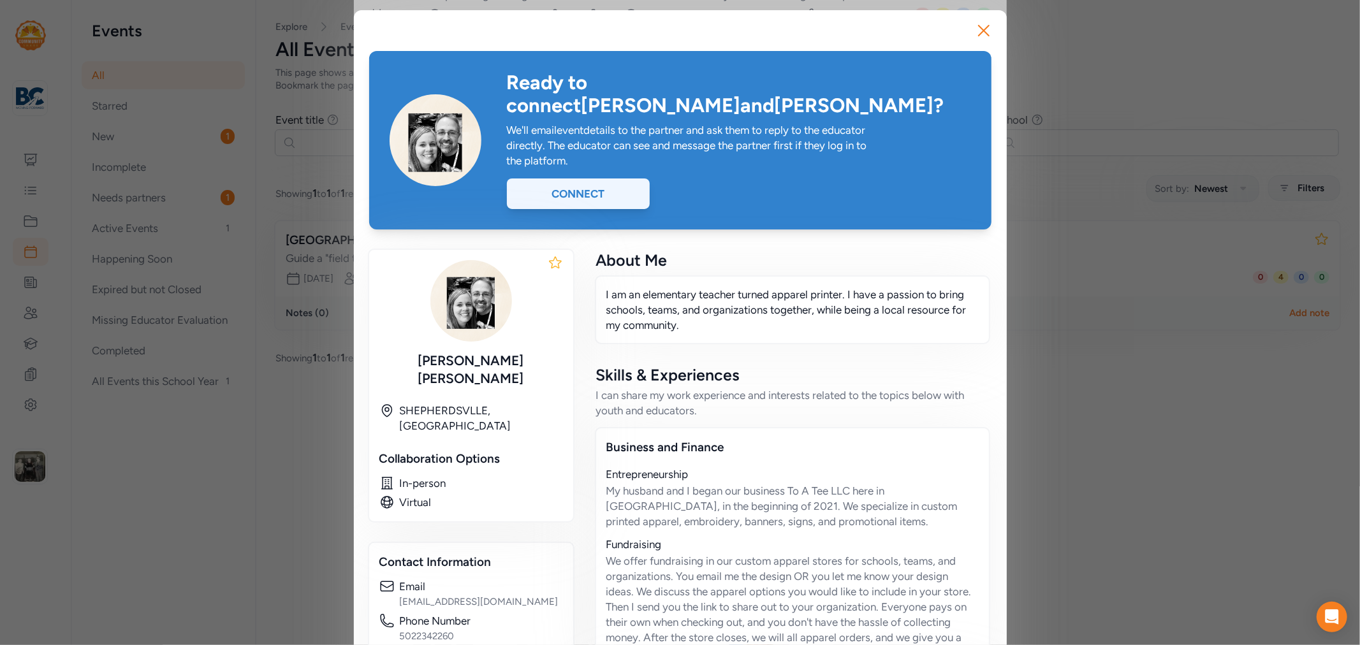
click at [565, 179] on div "Connect" at bounding box center [578, 194] width 143 height 31
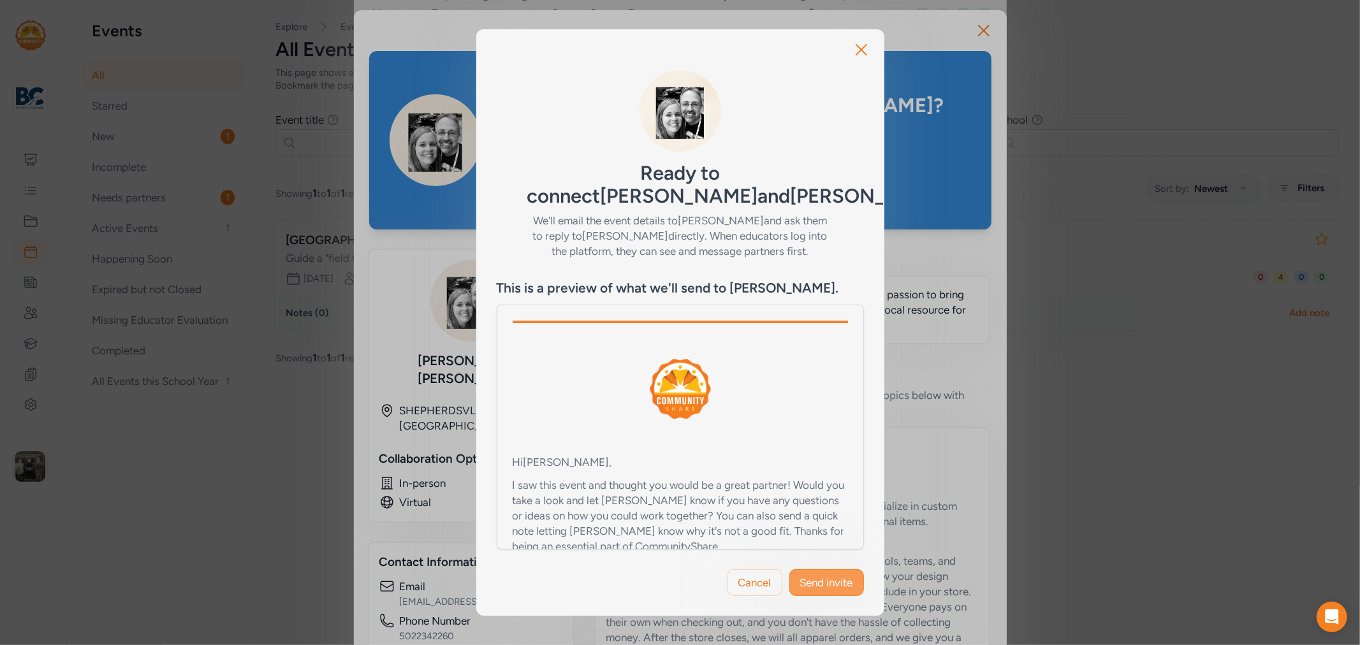
click at [807, 590] on span "Send invite" at bounding box center [826, 582] width 53 height 15
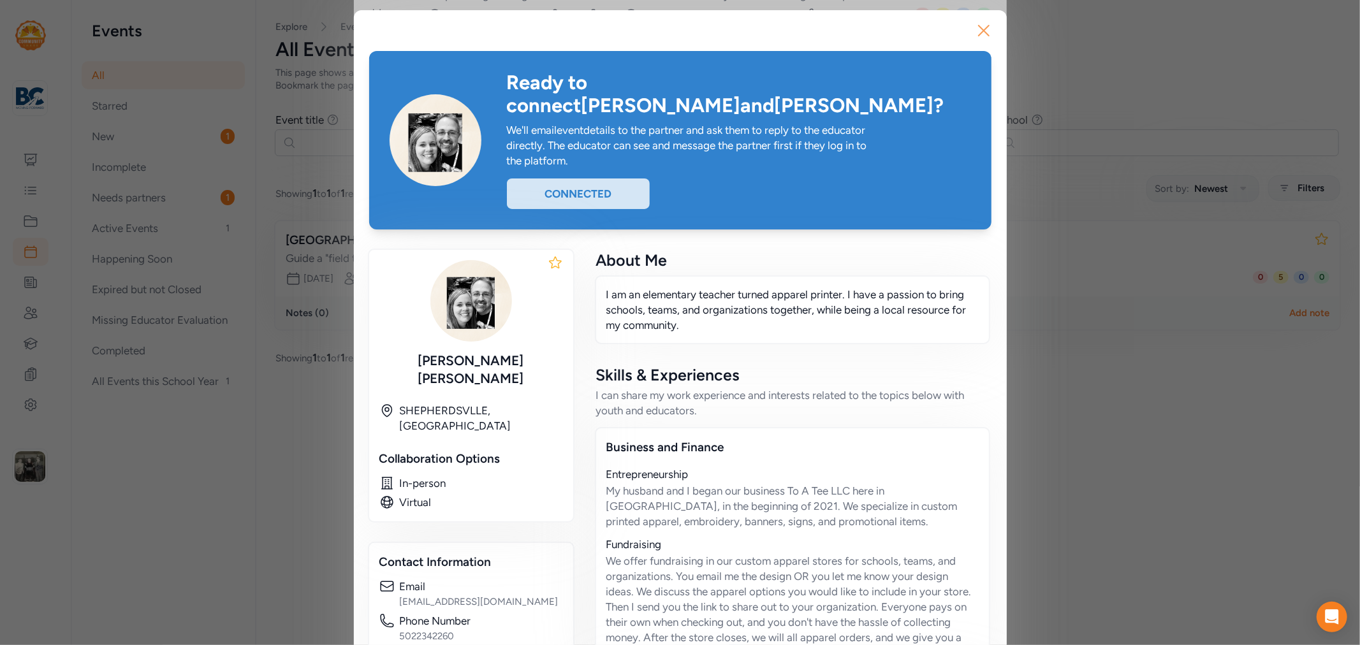
click at [979, 33] on icon "button" at bounding box center [984, 31] width 10 height 10
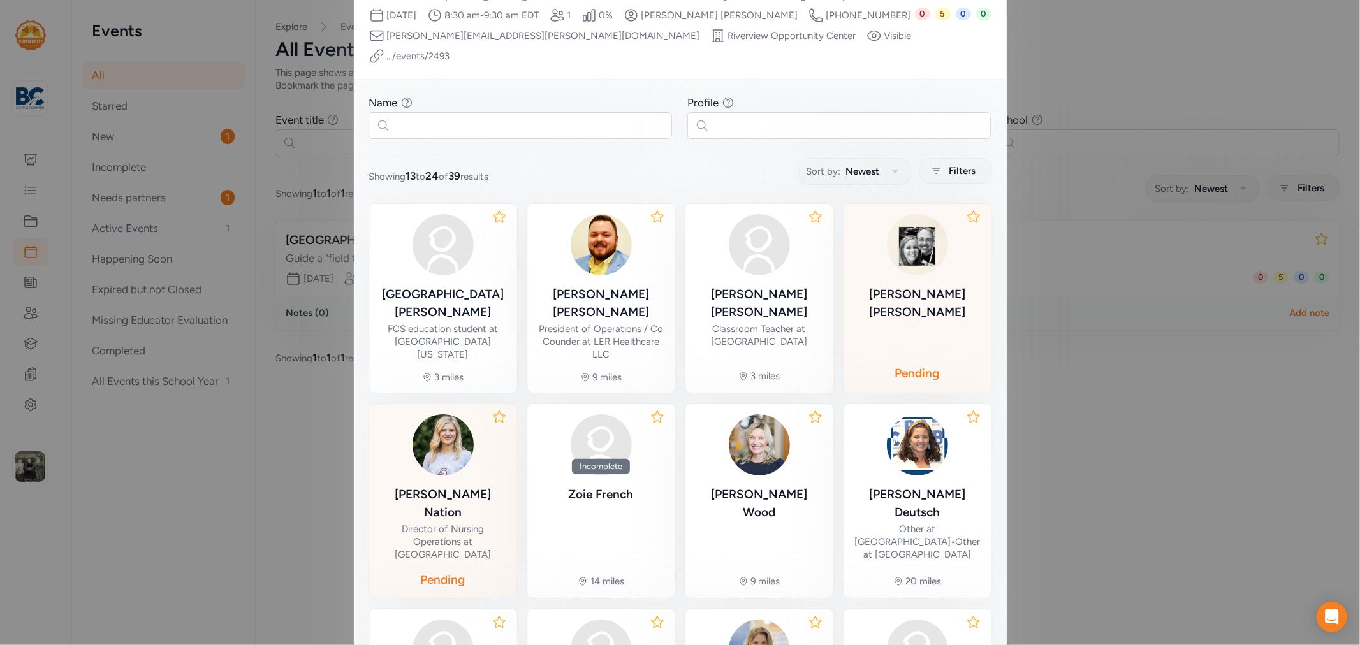
scroll to position [265, 0]
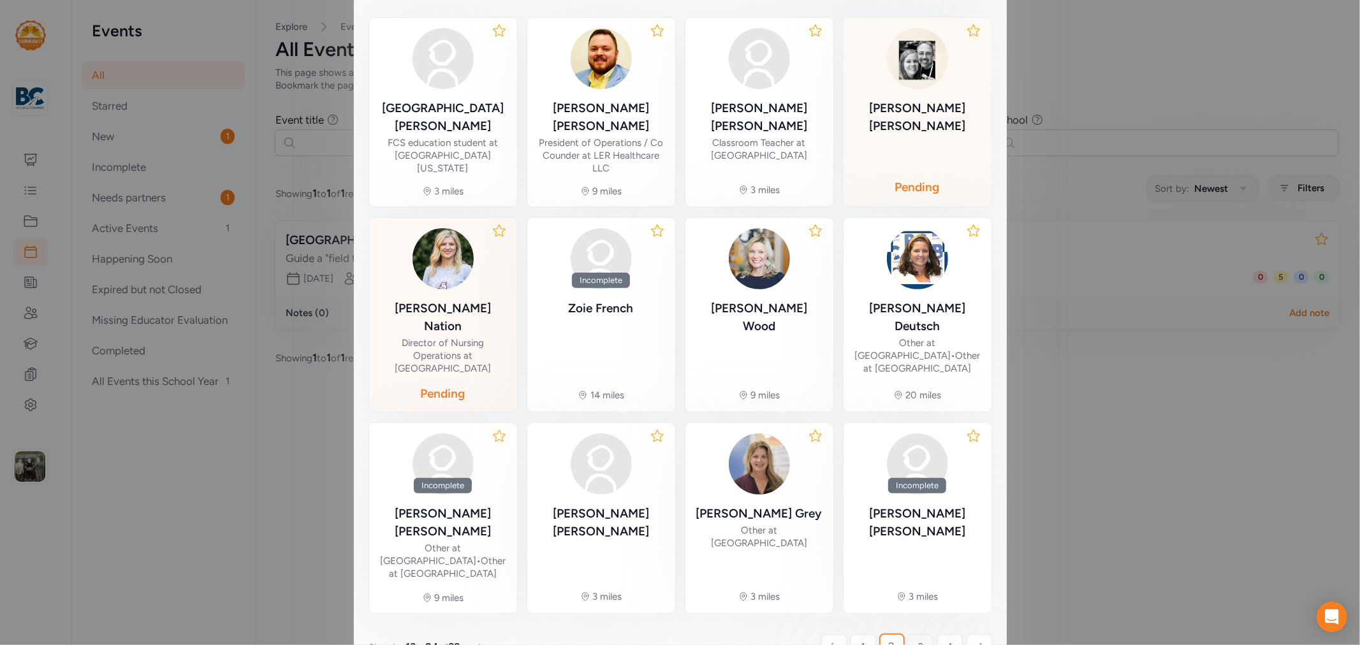
click at [909, 635] on link "3" at bounding box center [921, 648] width 26 height 26
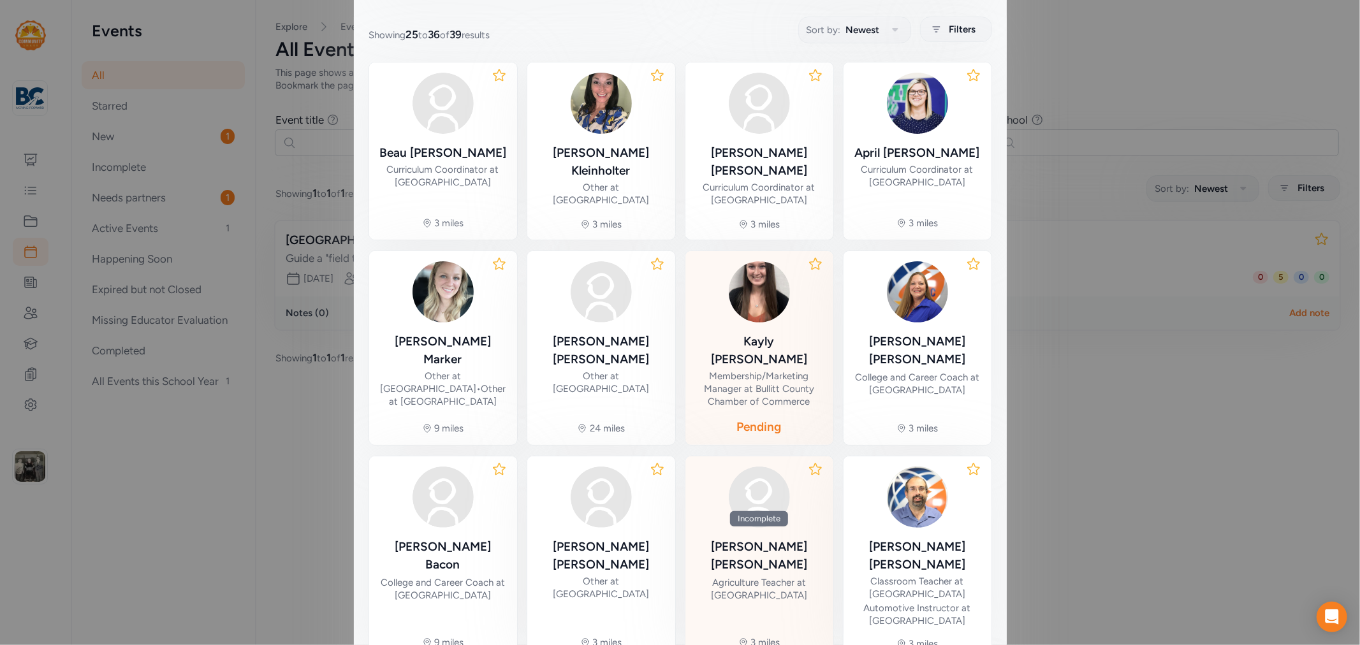
scroll to position [291, 0]
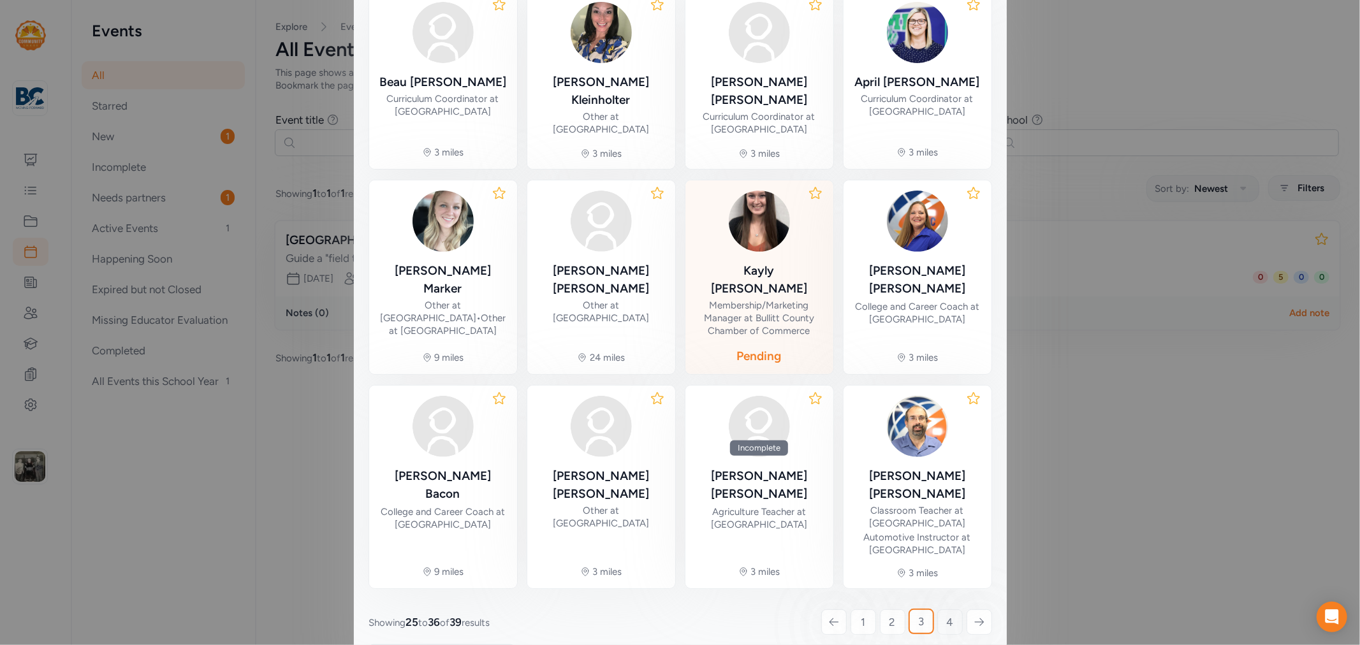
click at [938, 610] on link "4" at bounding box center [950, 623] width 26 height 26
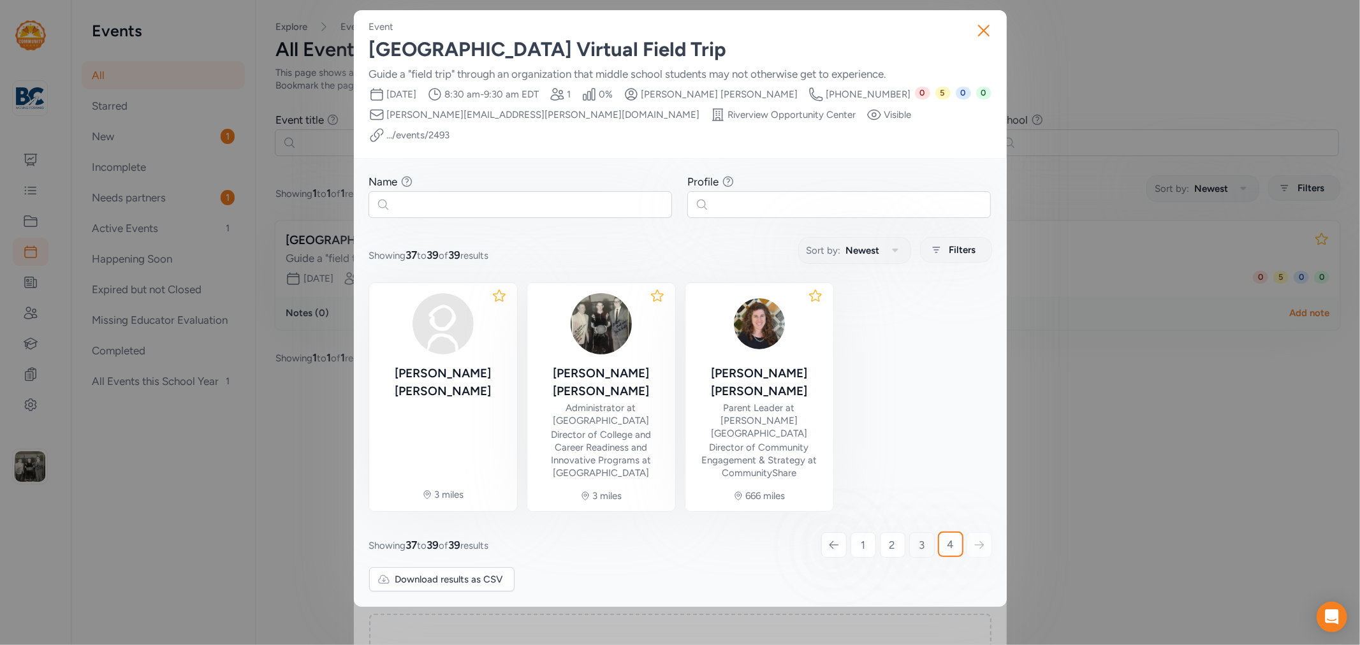
click at [921, 538] on span "3" at bounding box center [922, 545] width 6 height 15
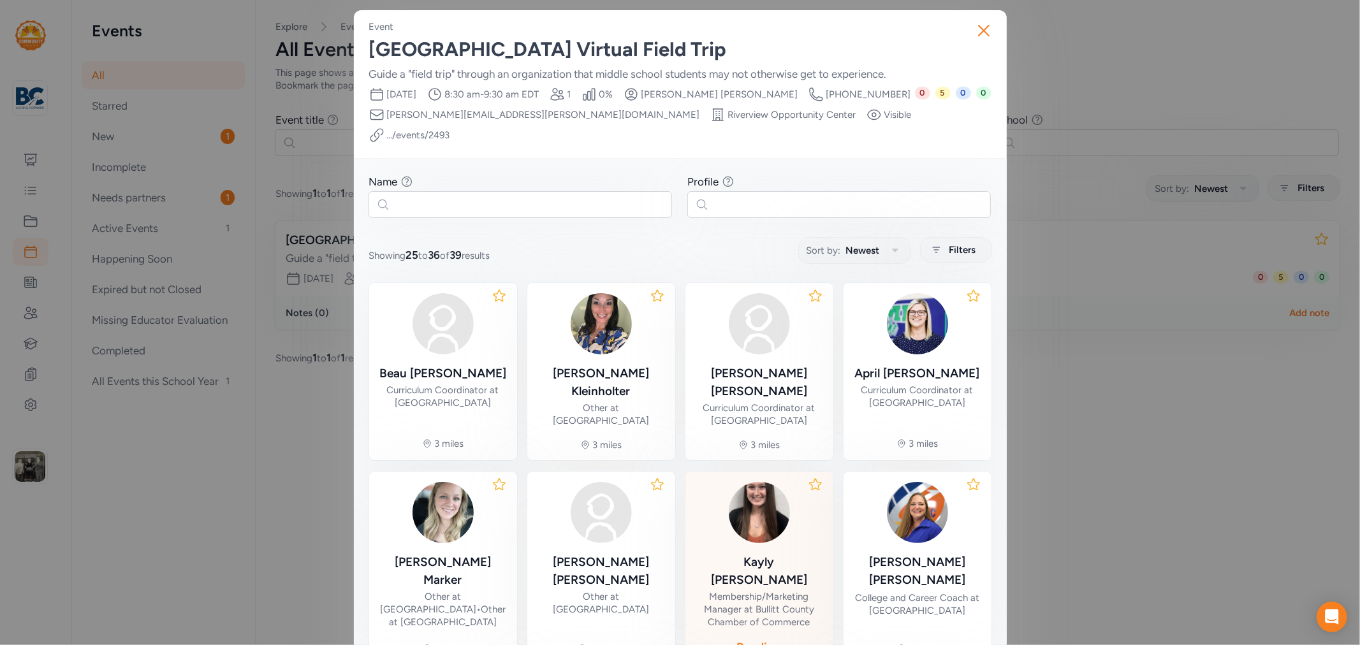
scroll to position [292, 0]
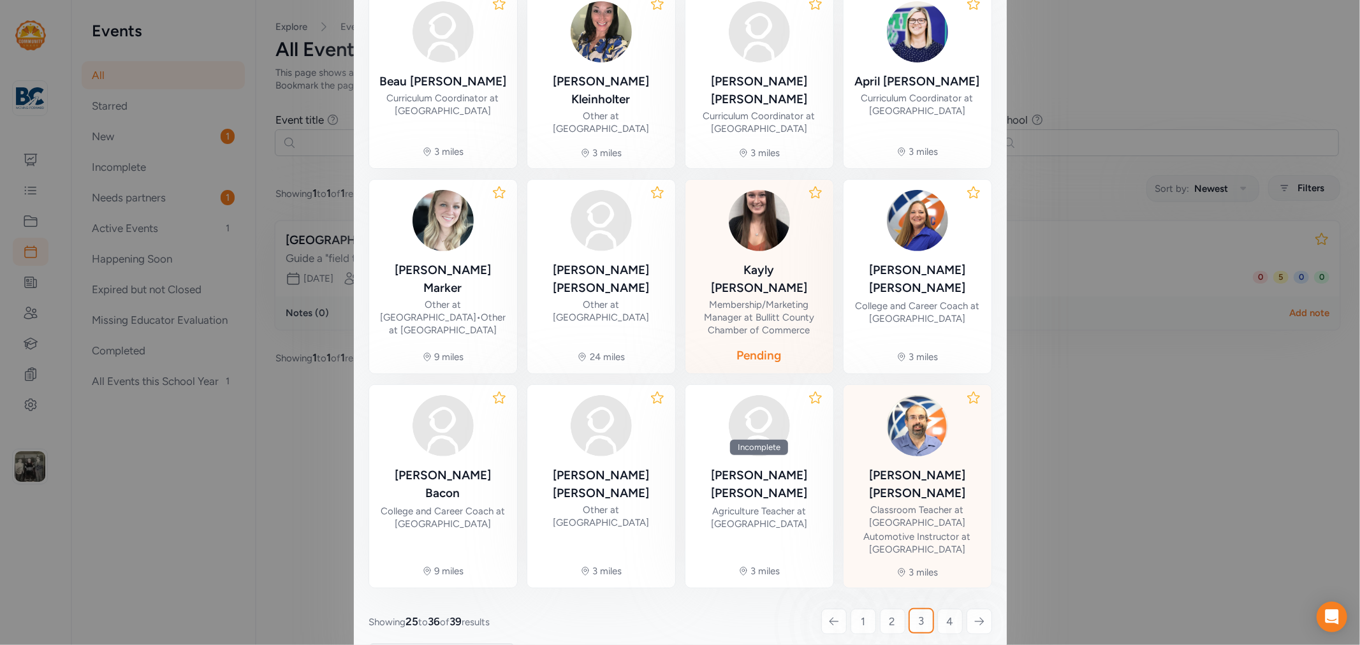
click at [913, 467] on div "[PERSON_NAME]" at bounding box center [918, 485] width 128 height 36
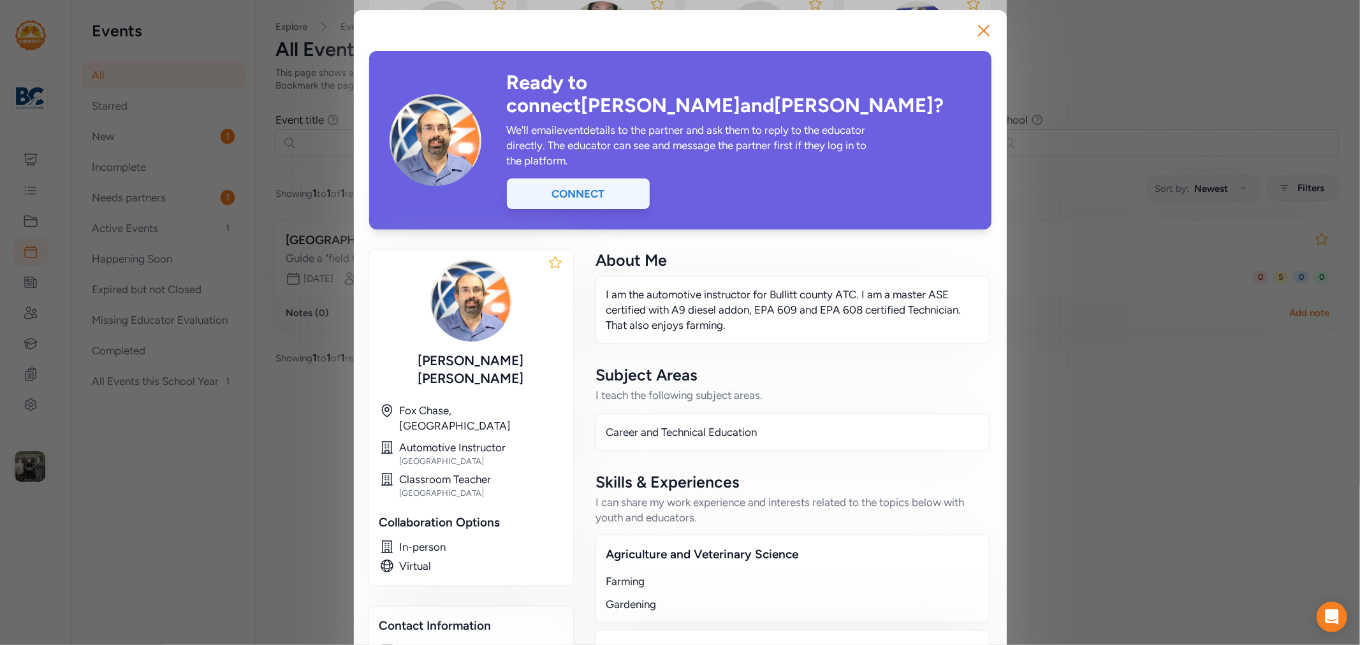
click at [620, 179] on div "Connect" at bounding box center [578, 194] width 143 height 31
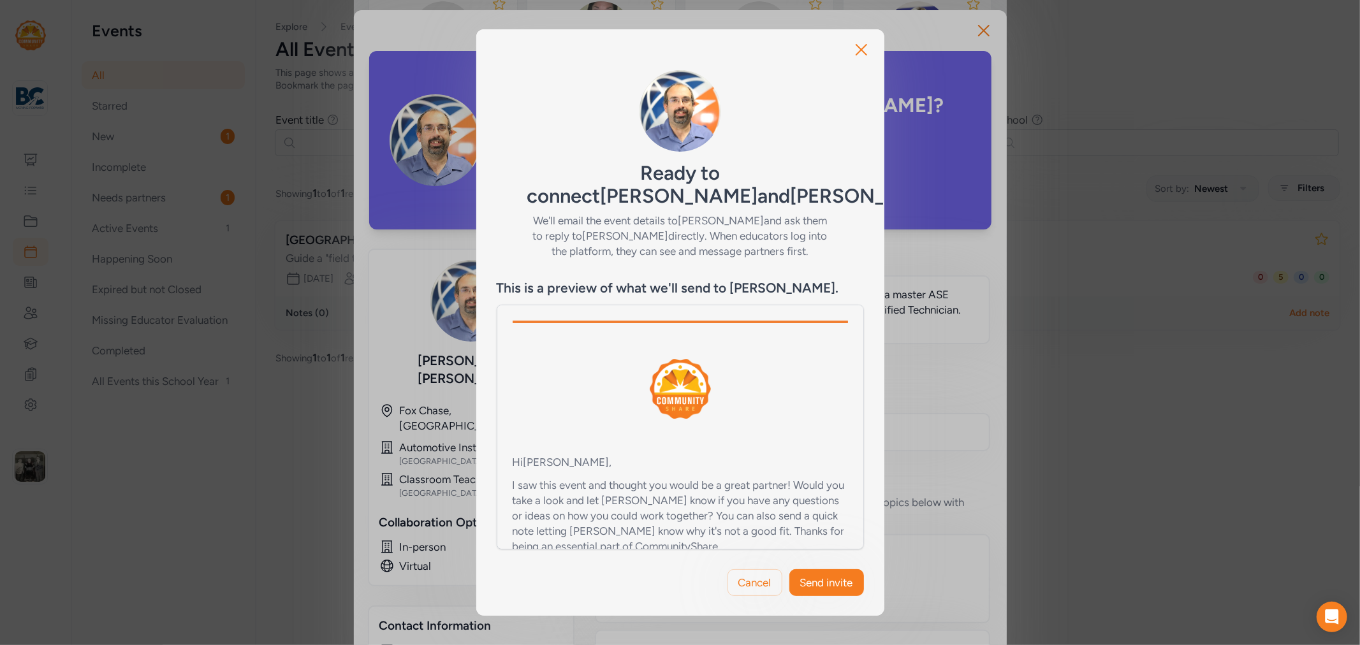
scroll to position [142, 0]
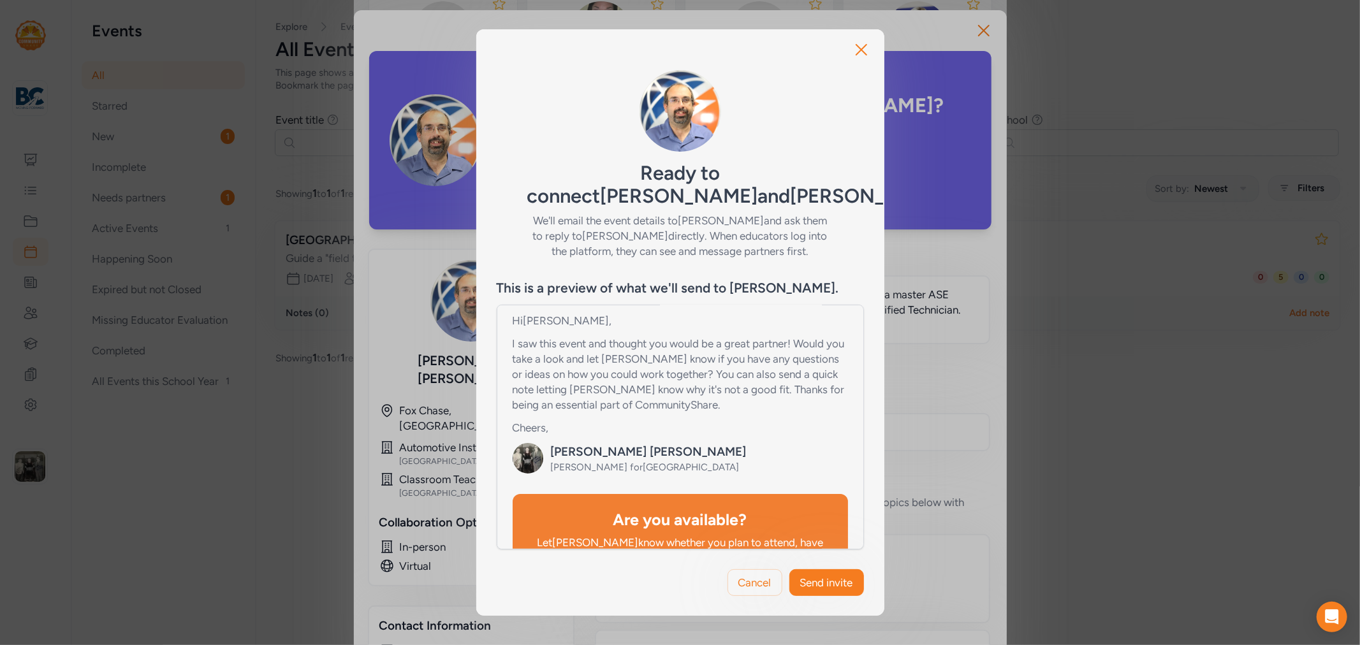
click at [594, 364] on p "I saw this event and thought you would be a great partner! Would you take a loo…" at bounding box center [680, 374] width 335 height 77
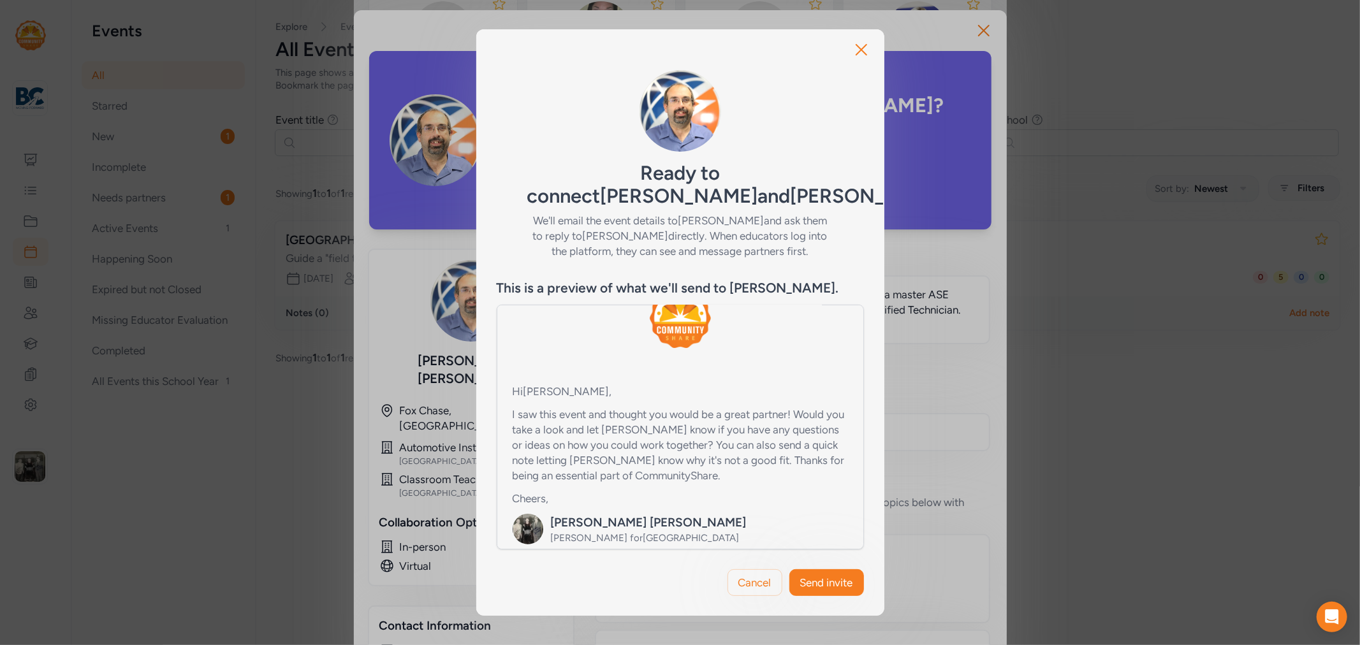
scroll to position [0, 0]
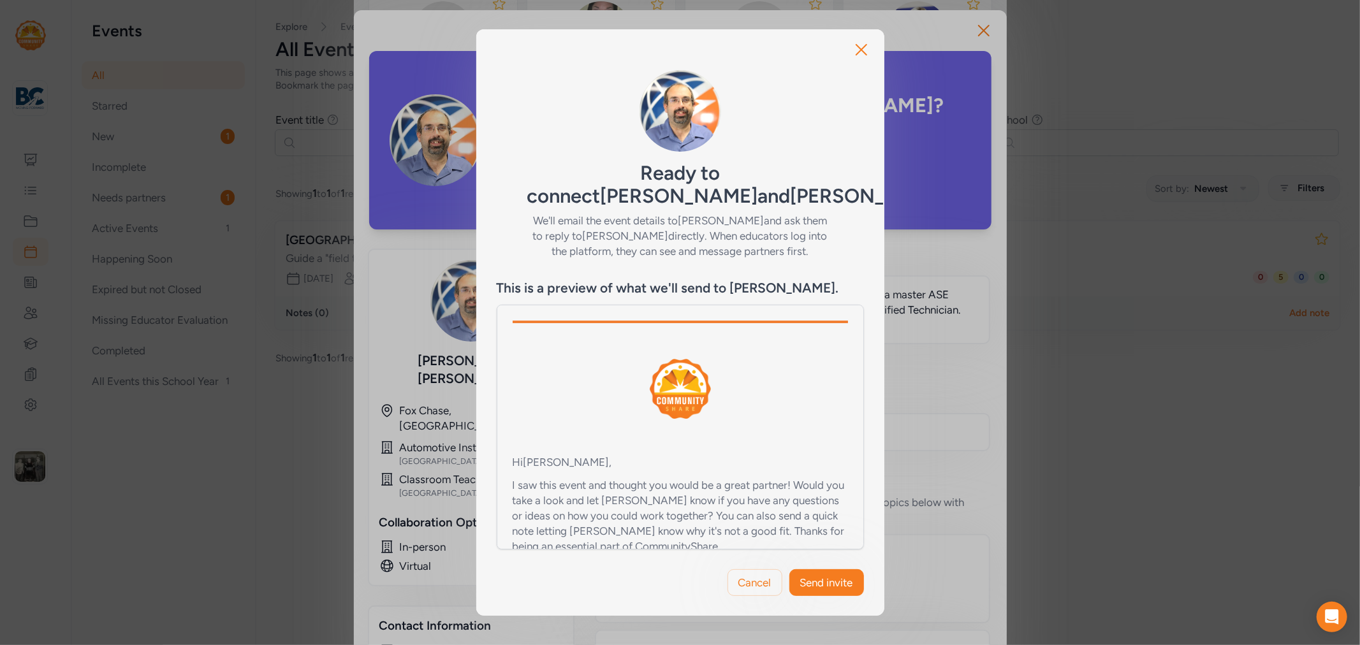
click at [524, 478] on p "I saw this event and thought you would be a great partner! Would you take a loo…" at bounding box center [680, 516] width 335 height 77
click at [523, 485] on p "I saw this event and thought you would be a great partner! Would you take a loo…" at bounding box center [680, 516] width 335 height 77
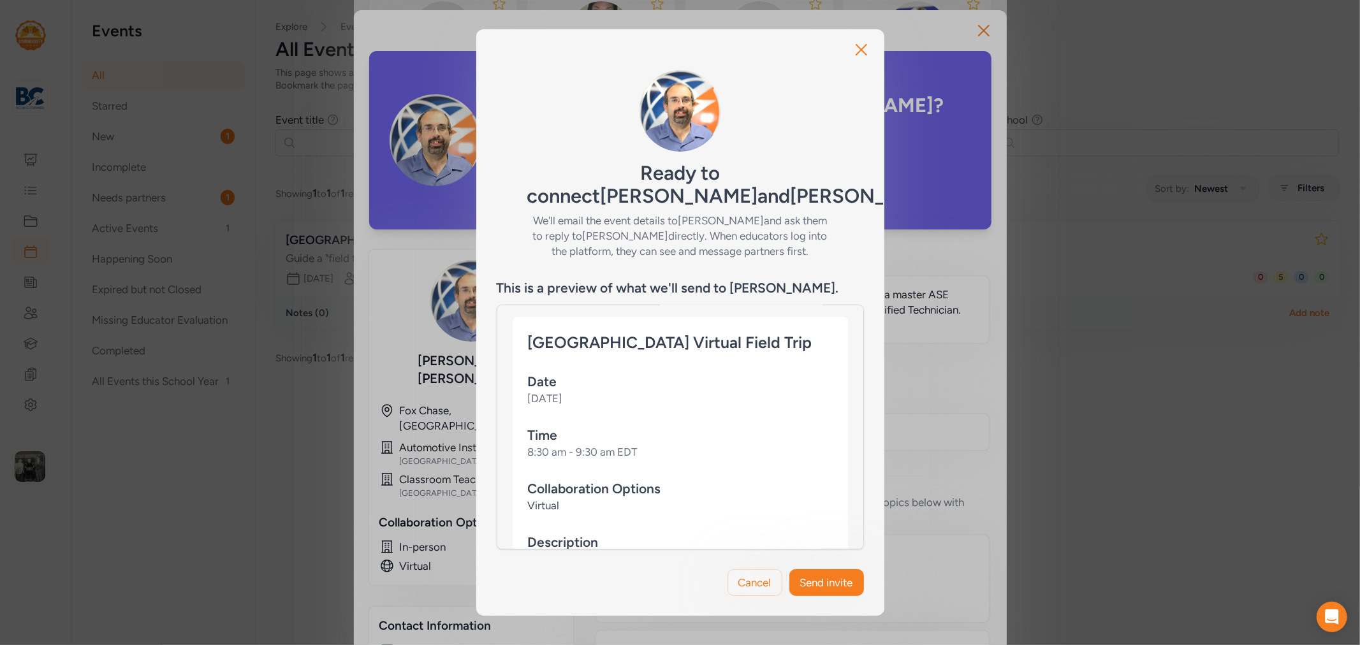
scroll to position [214, 0]
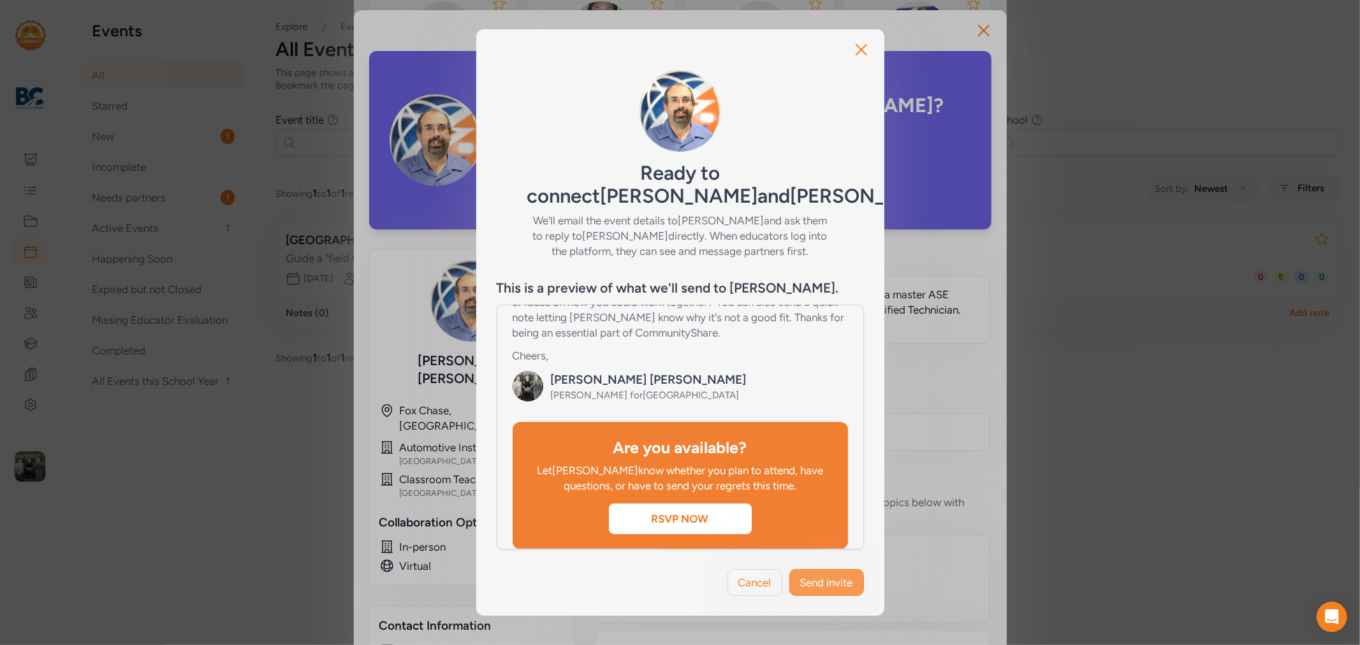
click at [818, 577] on span "Send invite" at bounding box center [826, 582] width 53 height 15
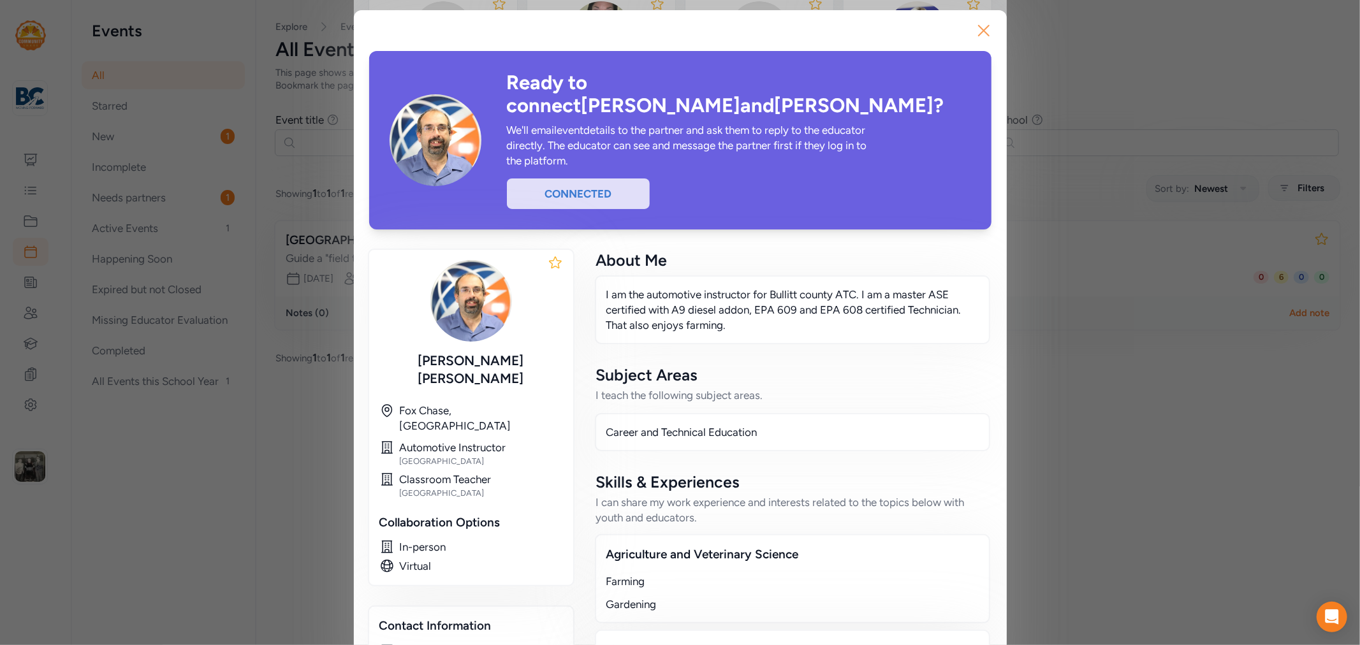
click at [966, 40] on button "Close" at bounding box center [984, 30] width 41 height 41
